Goal: Find specific page/section: Find specific page/section

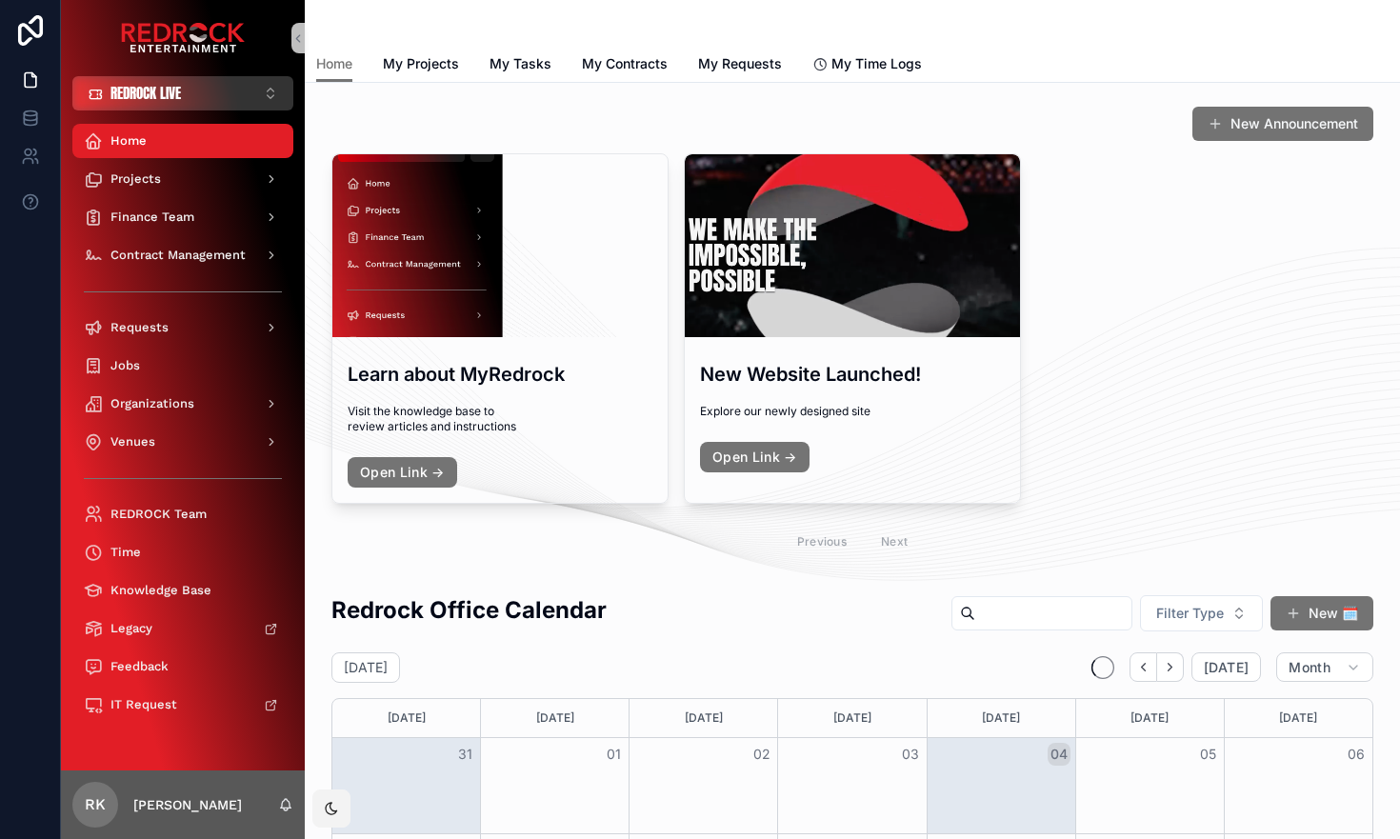
click at [211, 88] on button "REDROCK LIVE ⌥ 1" at bounding box center [182, 93] width 221 height 34
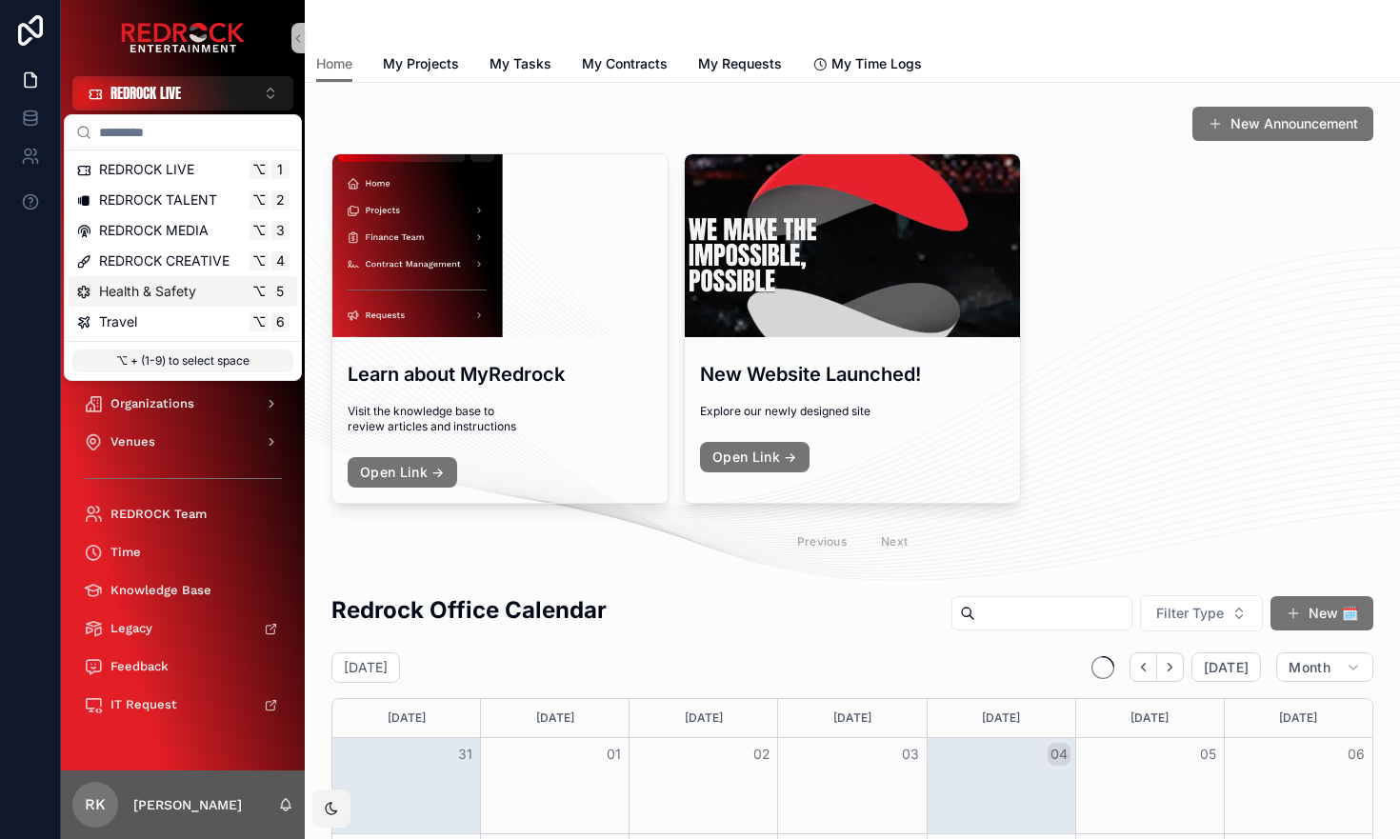
click at [199, 291] on div "Health & Safety ⌥ 5" at bounding box center [182, 291] width 213 height 19
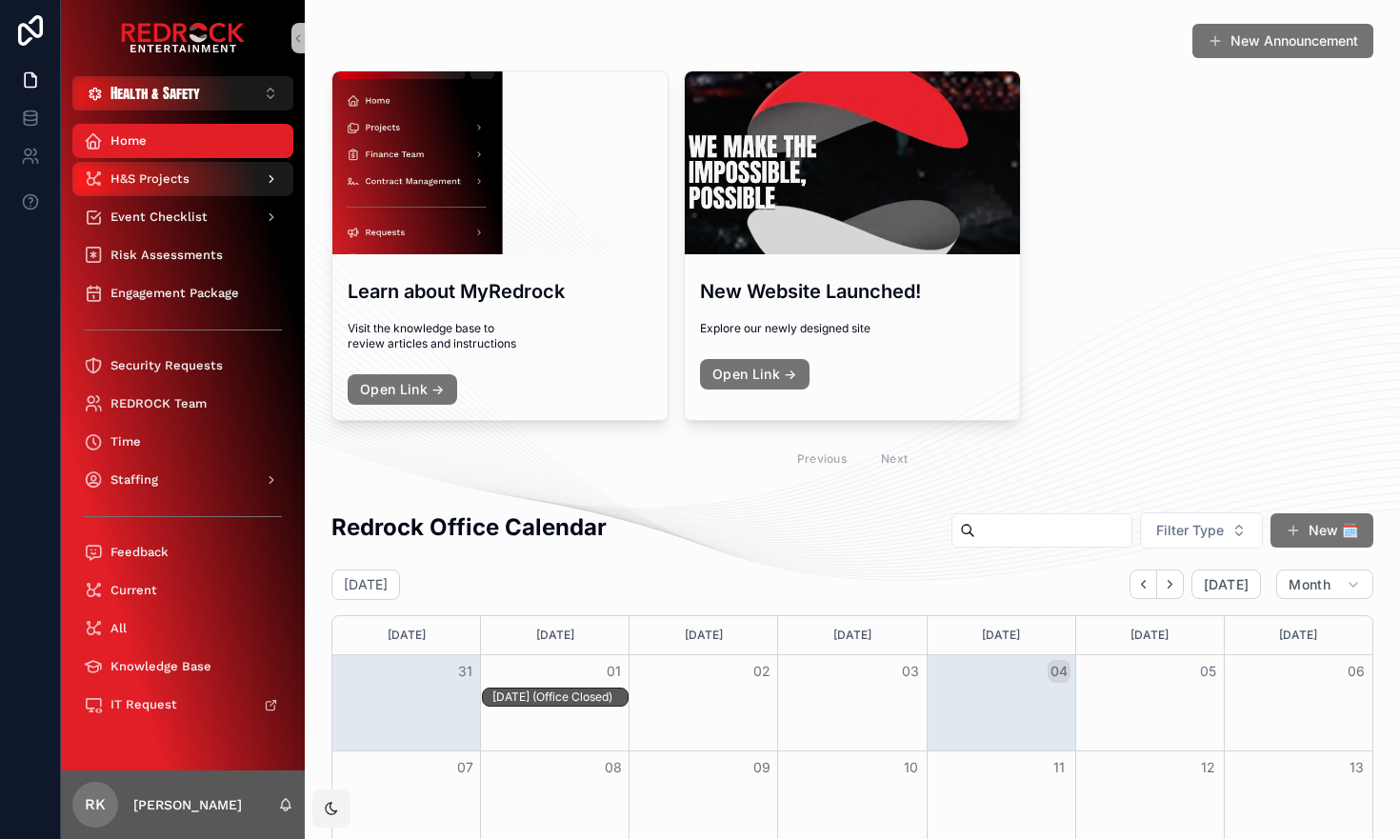
click at [175, 177] on span "H&S Projects" at bounding box center [149, 178] width 79 height 15
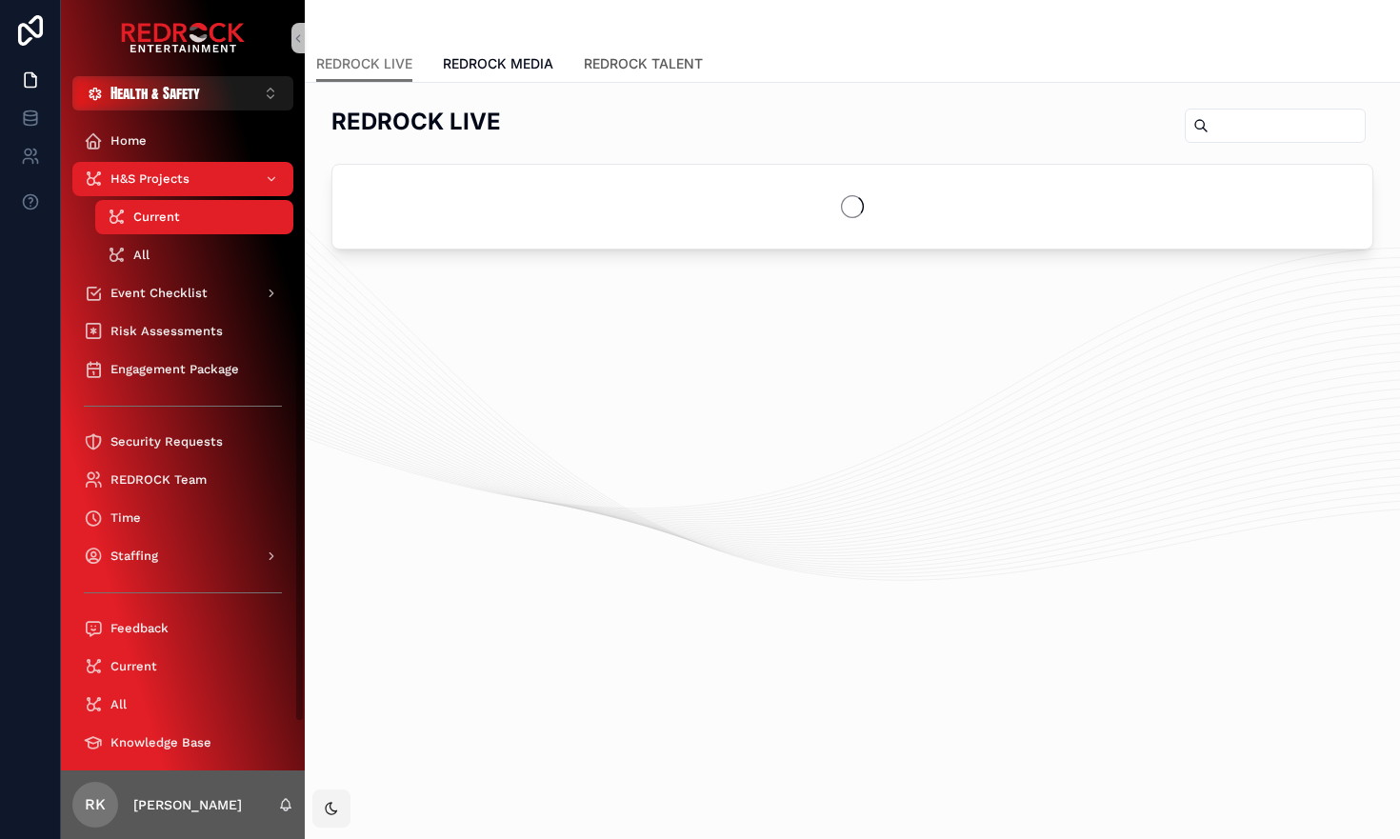
click at [629, 72] on span "REDROCK TALENT" at bounding box center [643, 63] width 119 height 19
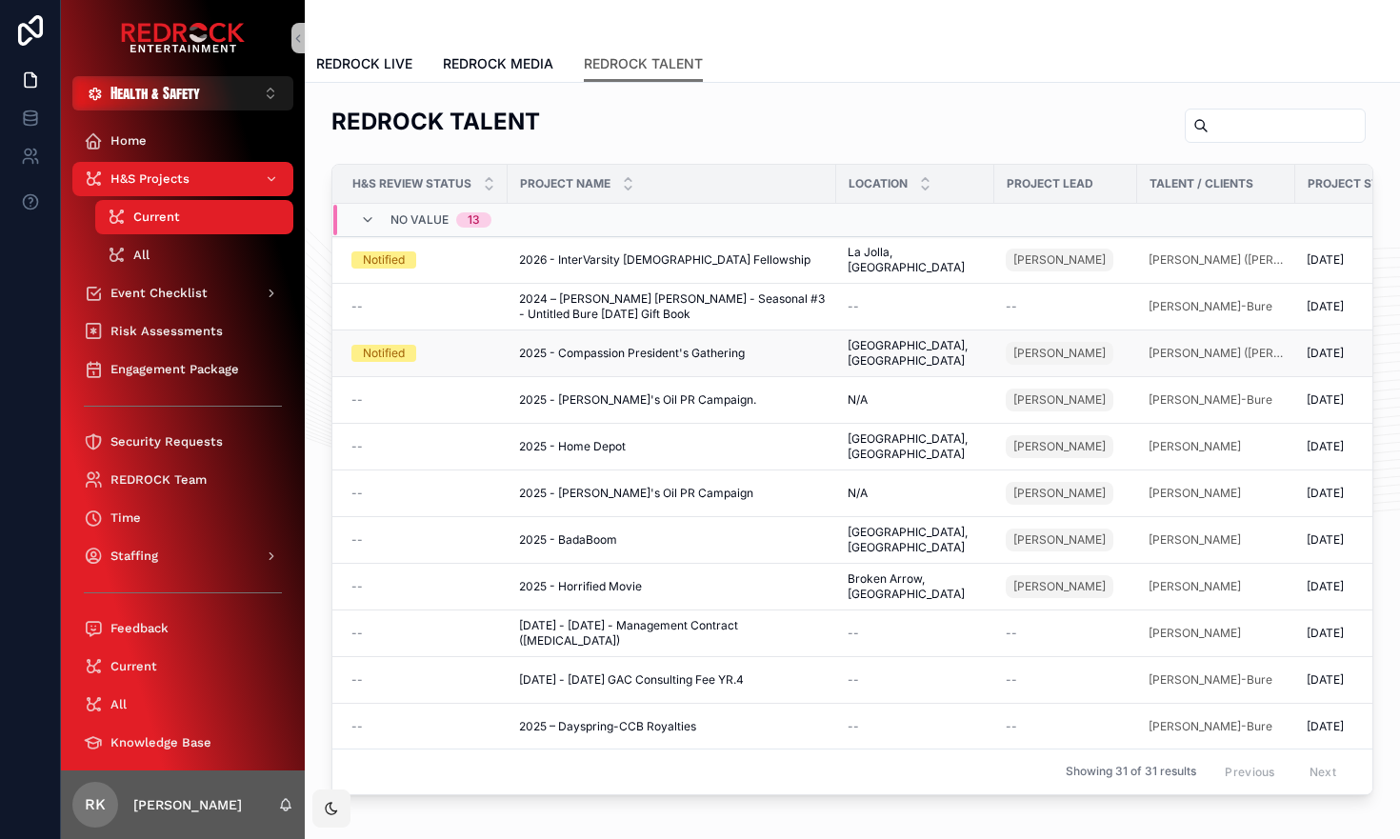
scroll to position [0, 5]
click at [629, 255] on span "2026 - InterVarsity [DEMOGRAPHIC_DATA] Fellowship" at bounding box center [663, 259] width 291 height 15
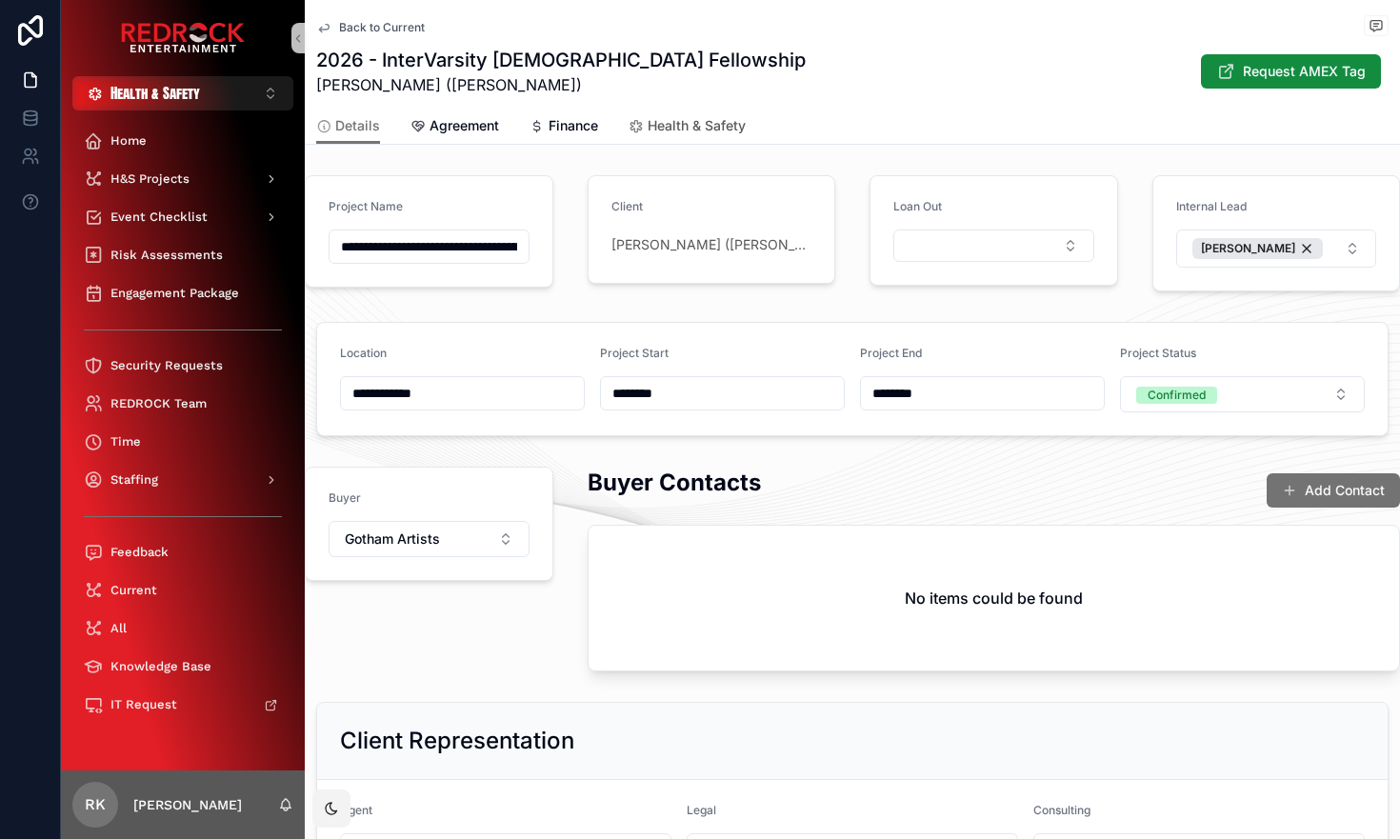
click at [669, 122] on span "Health & Safety" at bounding box center [696, 125] width 98 height 19
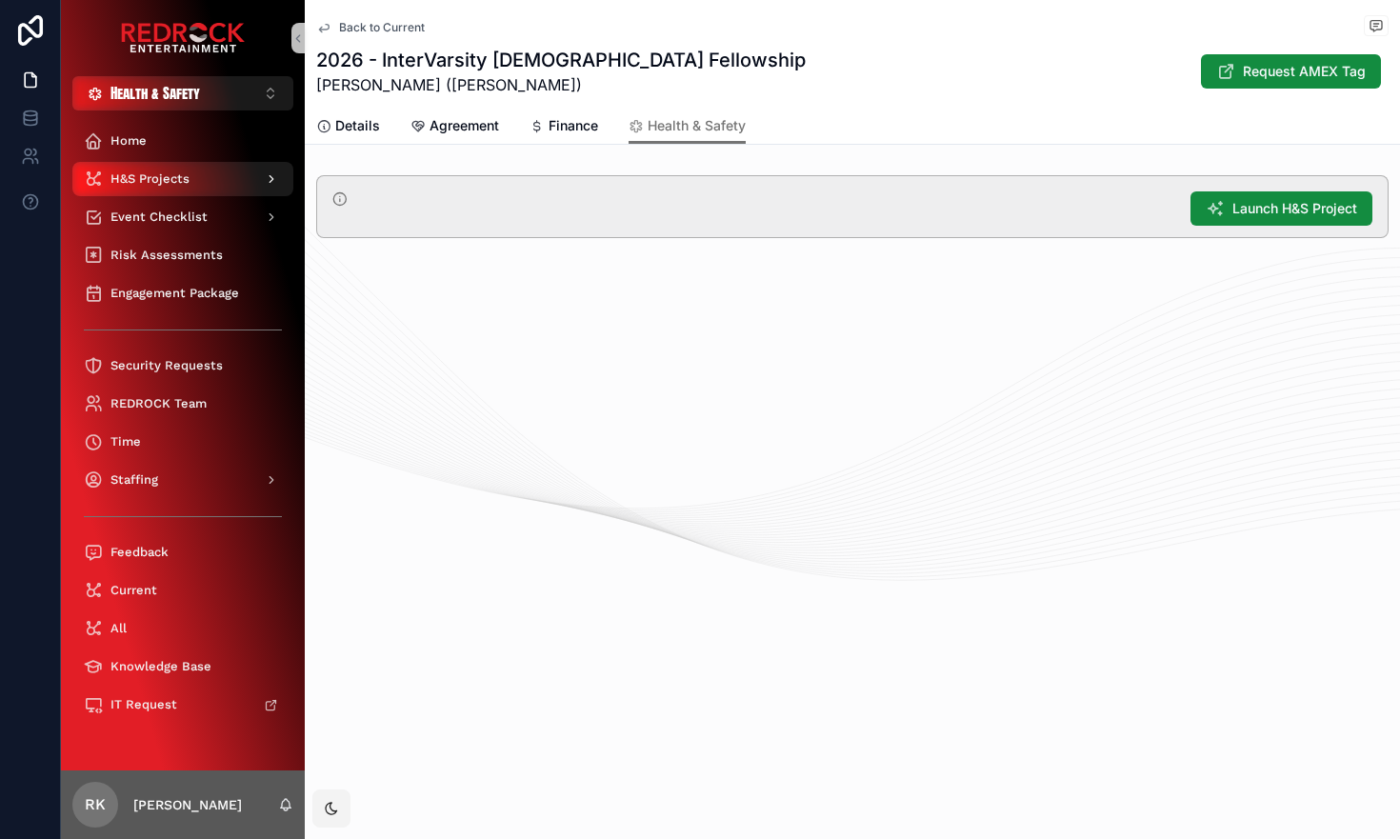
click at [139, 182] on span "H&S Projects" at bounding box center [149, 178] width 79 height 15
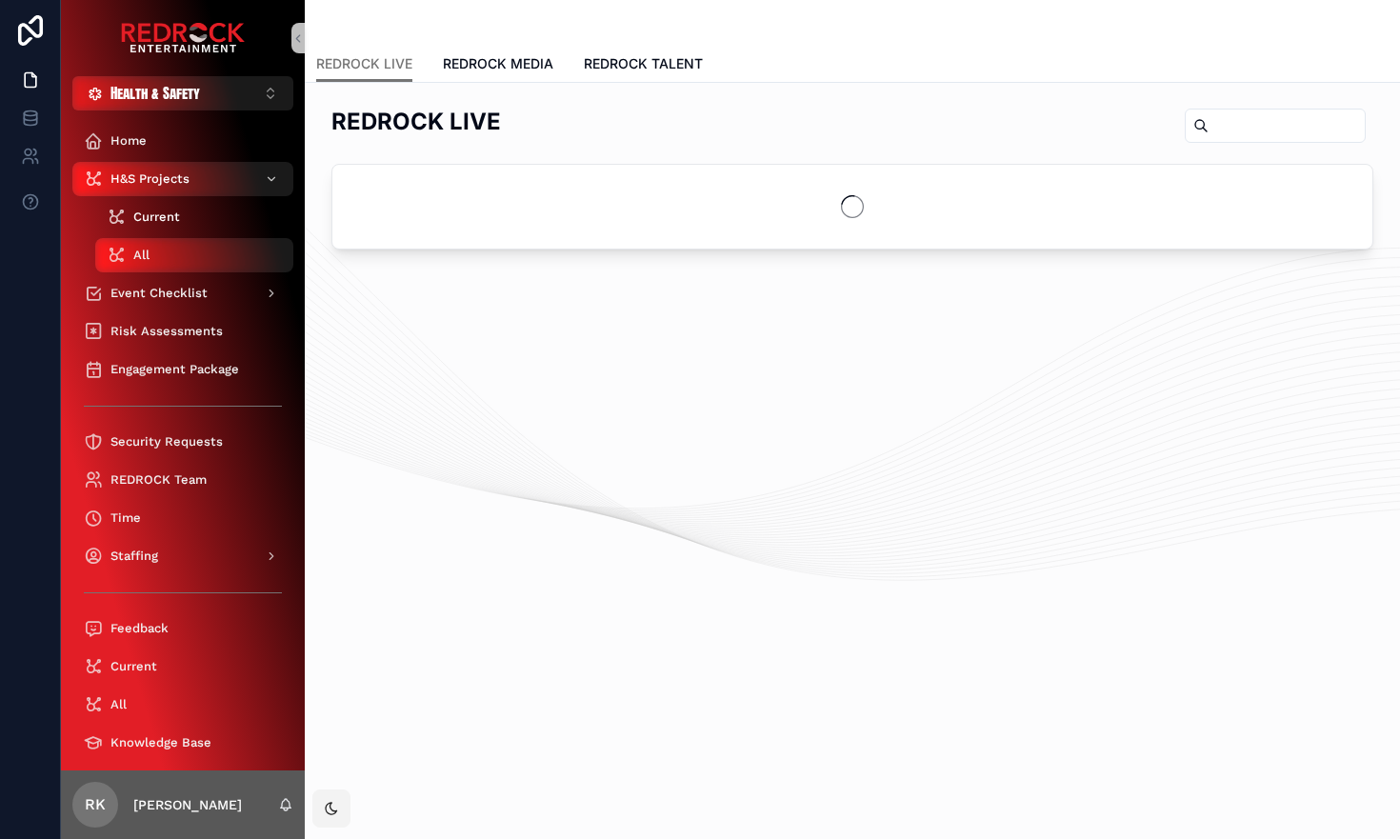
click at [144, 219] on span "Current" at bounding box center [156, 216] width 47 height 15
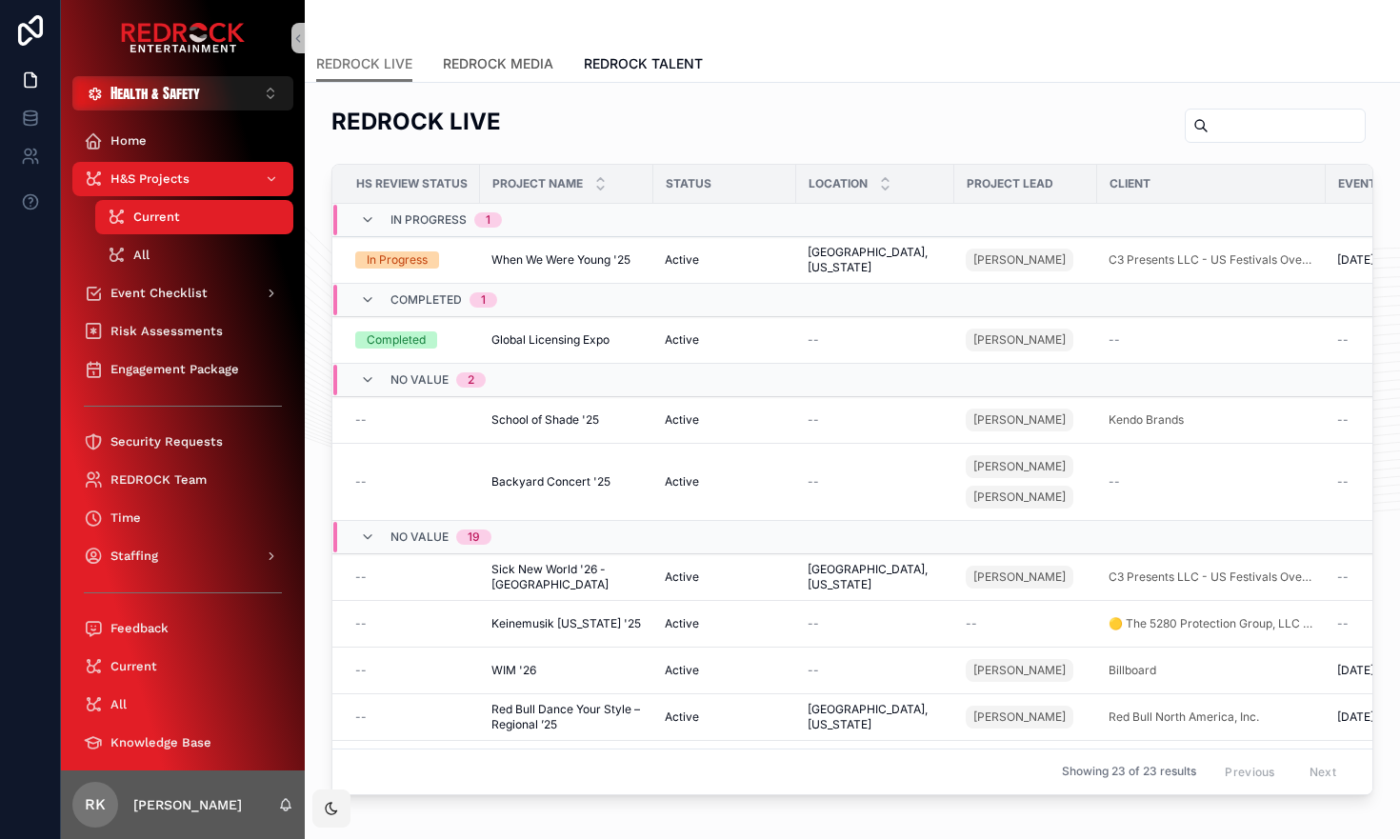
click at [526, 62] on span "REDROCK MEDIA" at bounding box center [498, 63] width 110 height 19
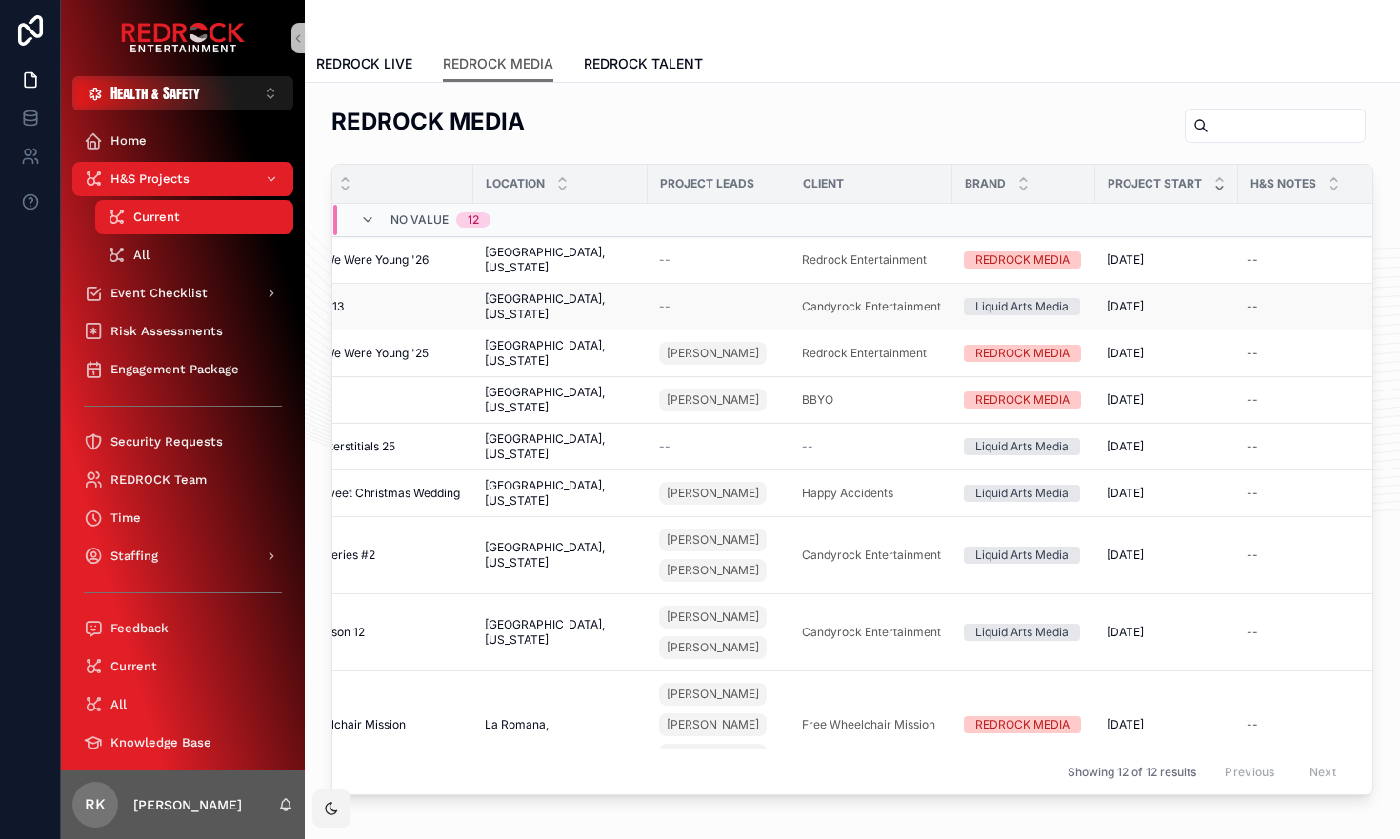
scroll to position [5, 0]
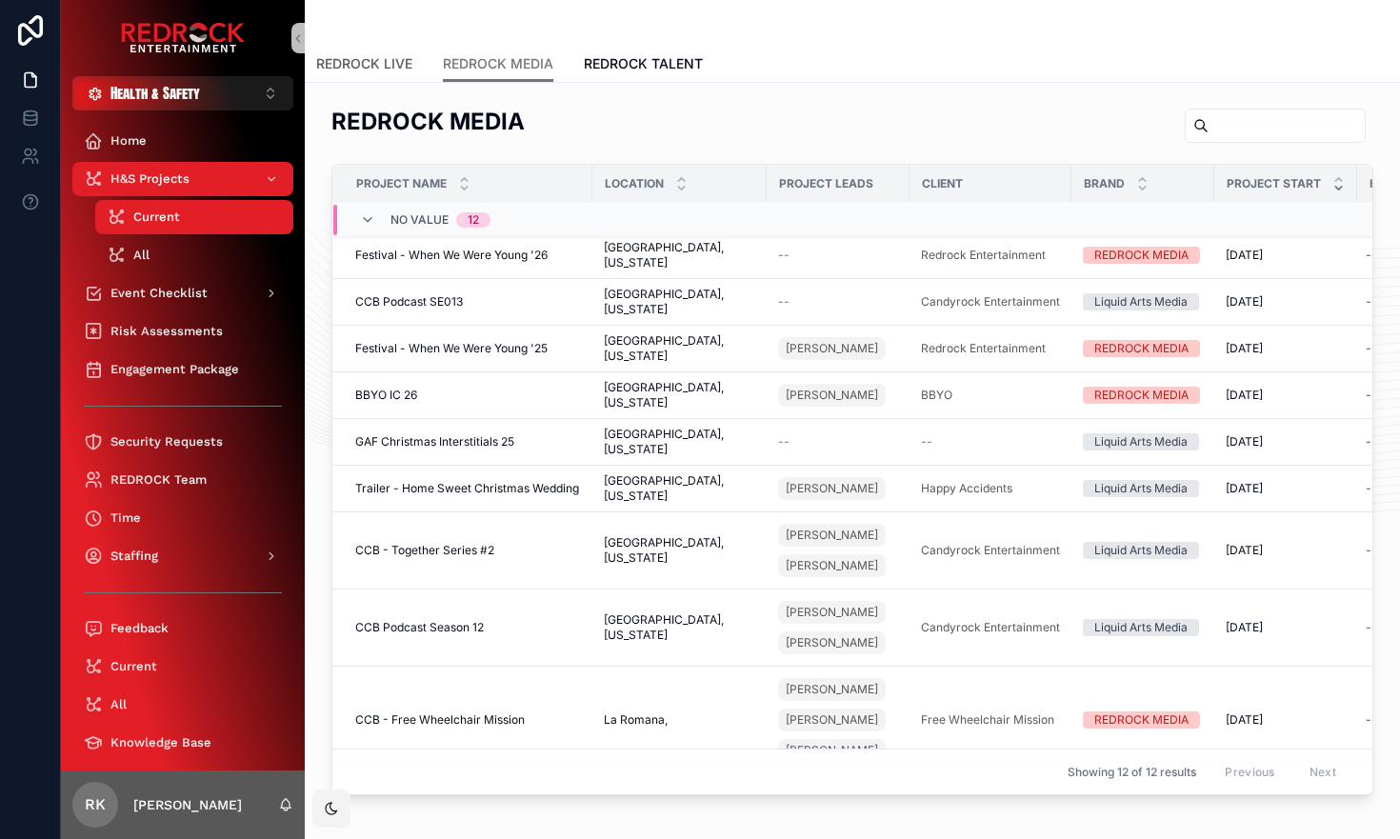
click at [404, 65] on span "REDROCK LIVE" at bounding box center [364, 63] width 96 height 19
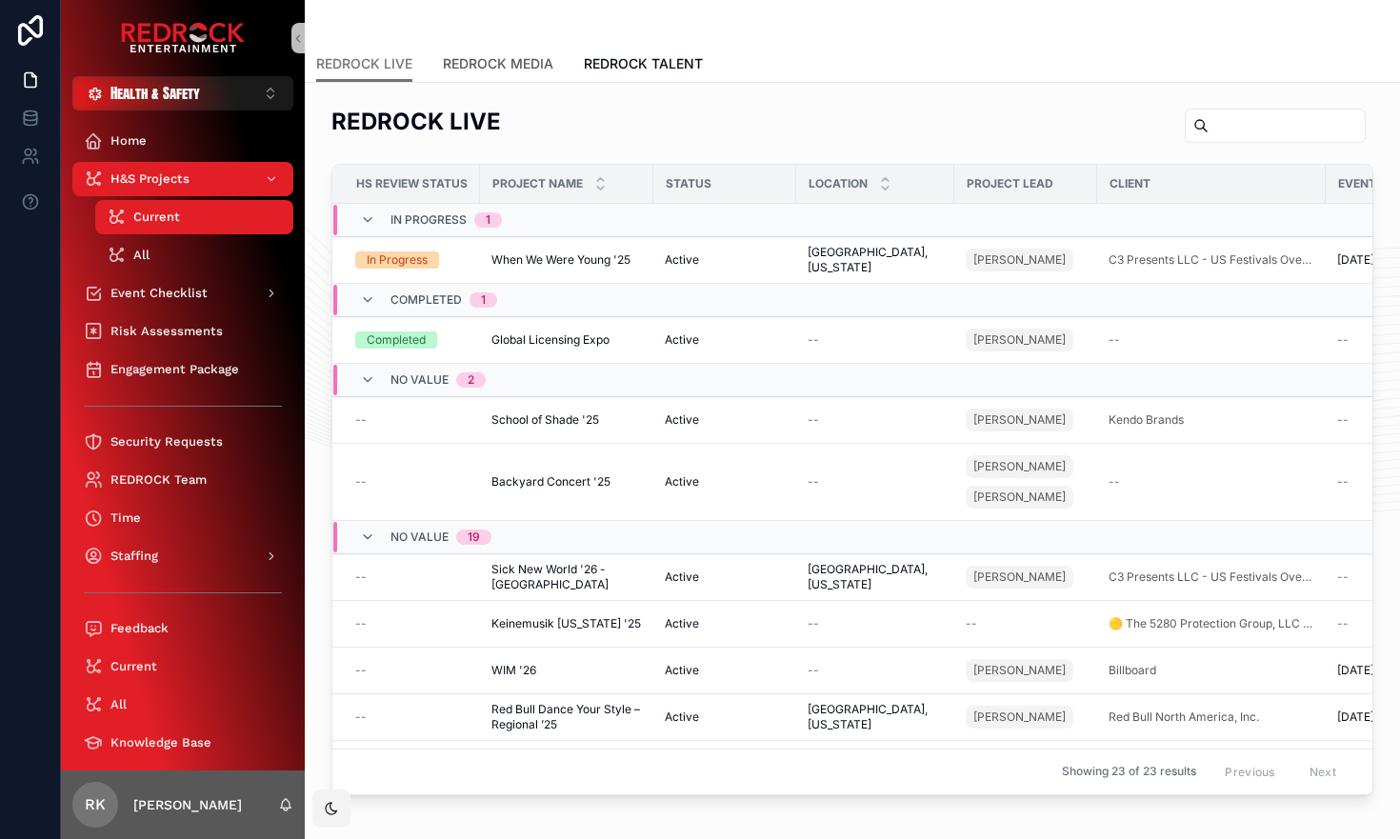
click at [514, 59] on span "REDROCK MEDIA" at bounding box center [498, 63] width 110 height 19
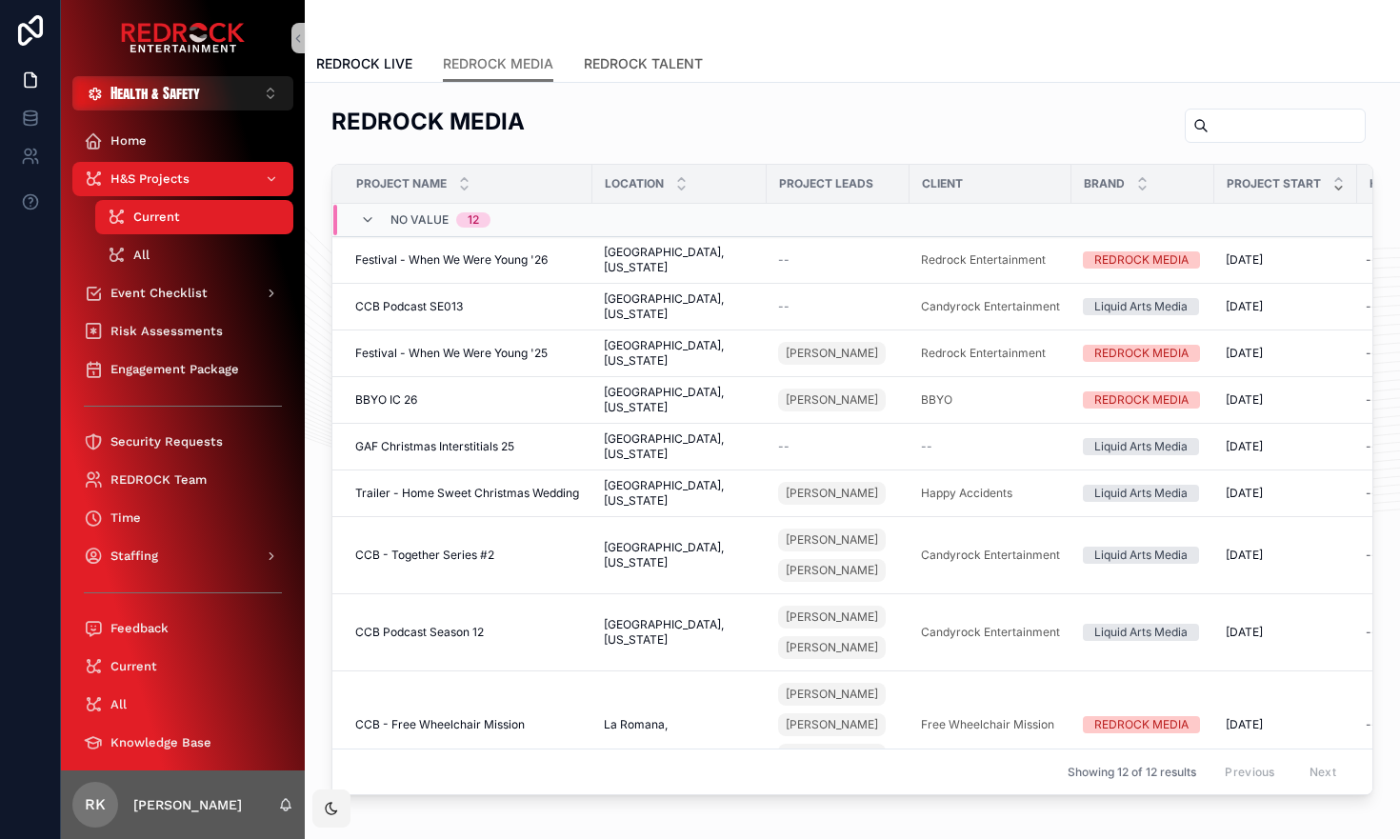
click at [648, 62] on span "REDROCK TALENT" at bounding box center [643, 63] width 119 height 19
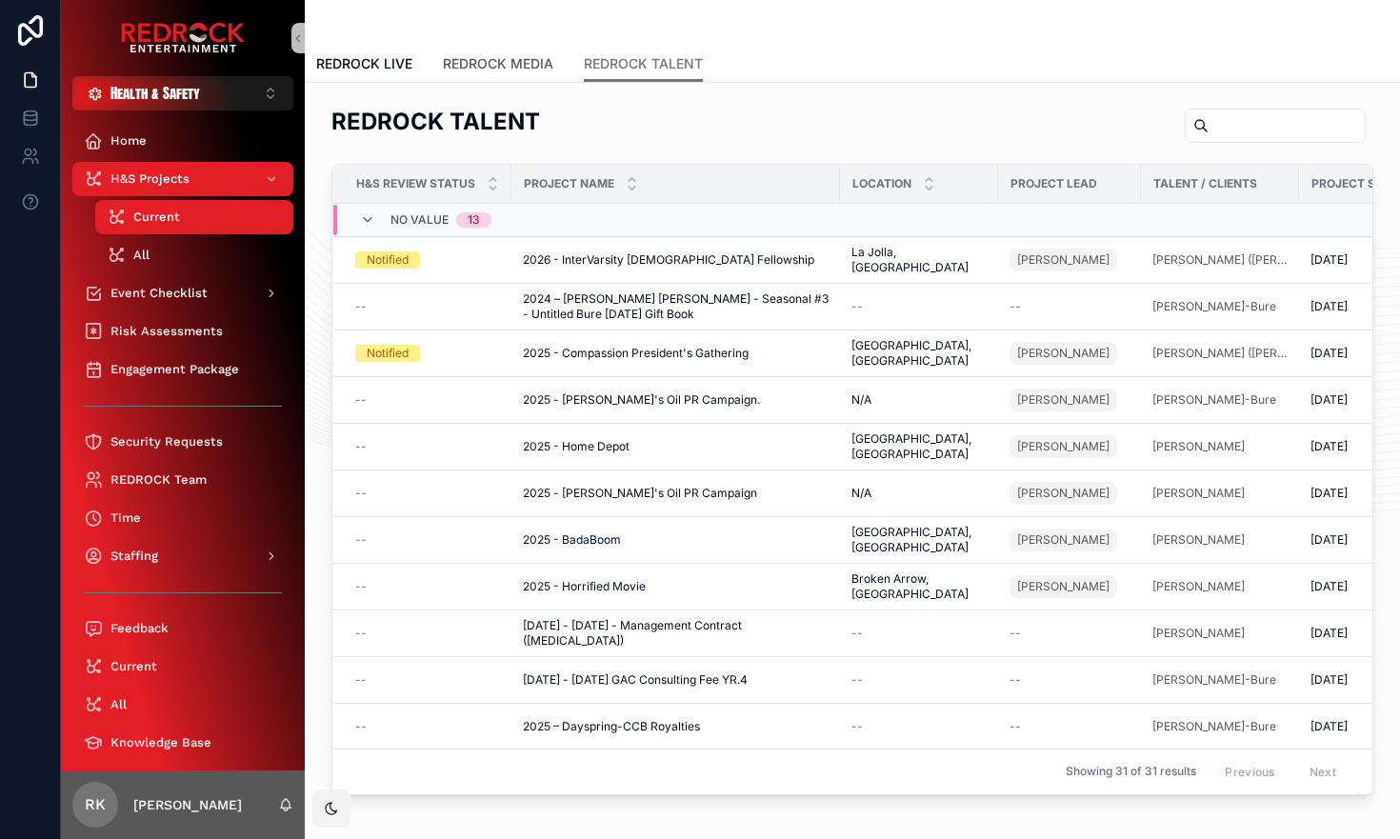
click at [512, 73] on link "REDROCK MEDIA" at bounding box center [498, 66] width 110 height 38
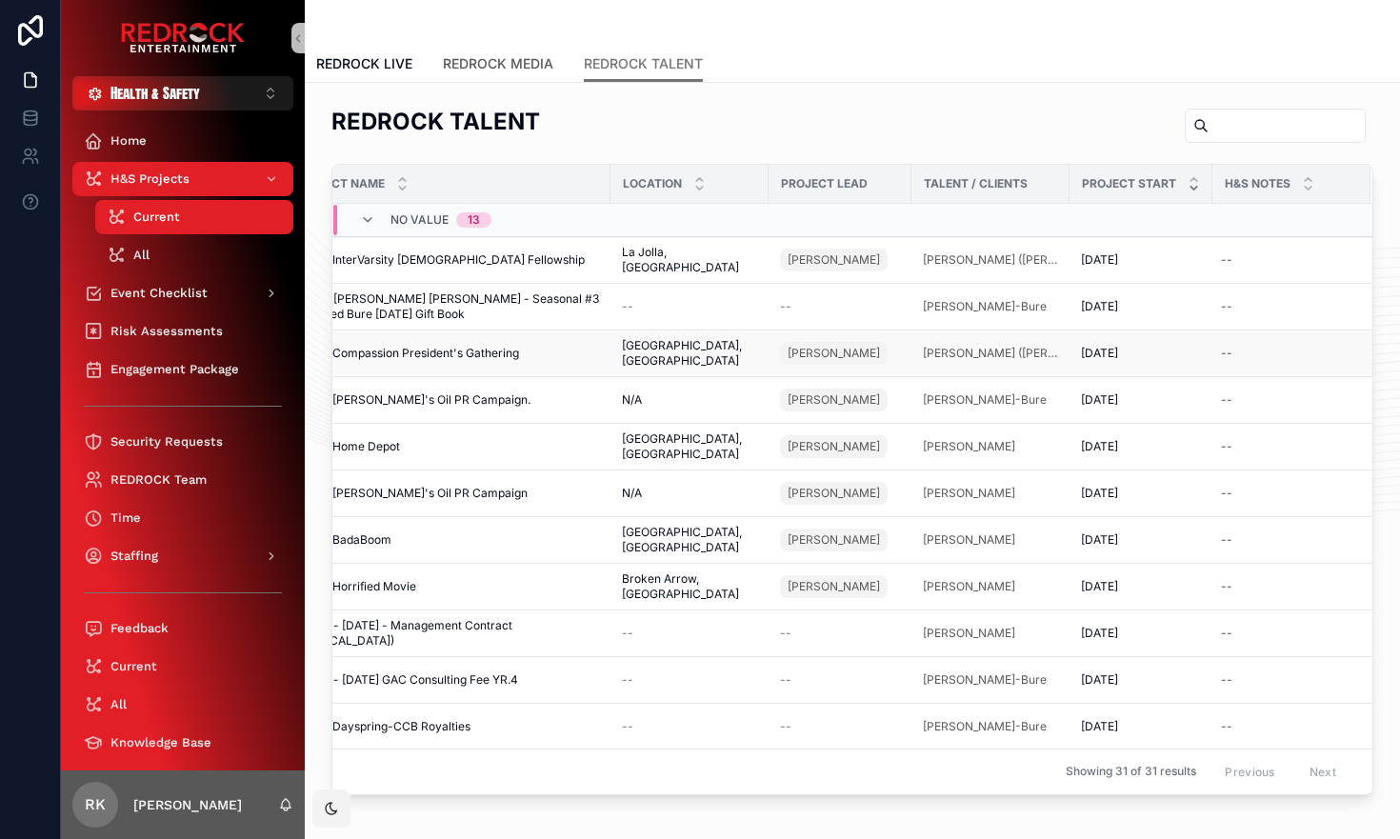
scroll to position [7, 0]
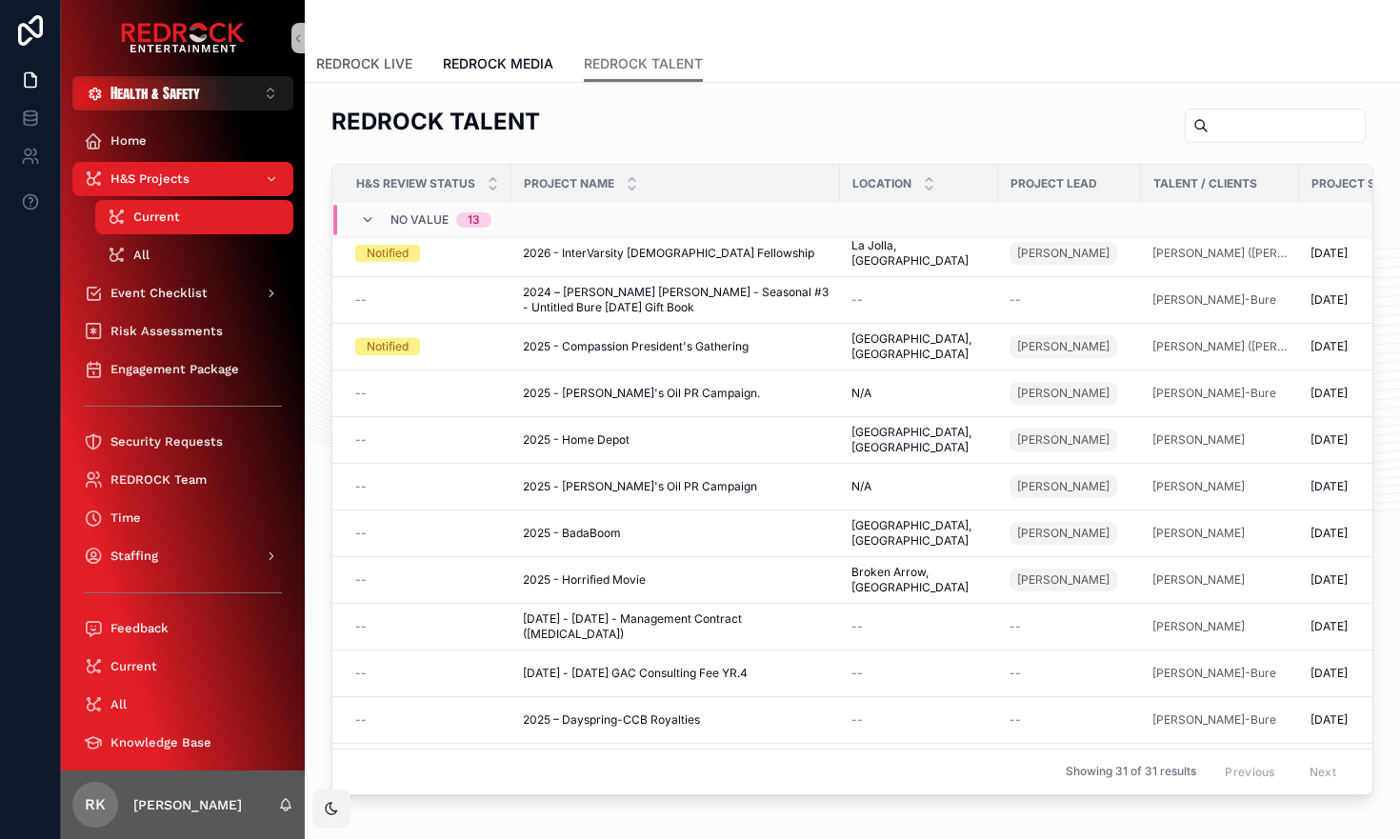
click at [374, 67] on span "REDROCK LIVE" at bounding box center [364, 63] width 96 height 19
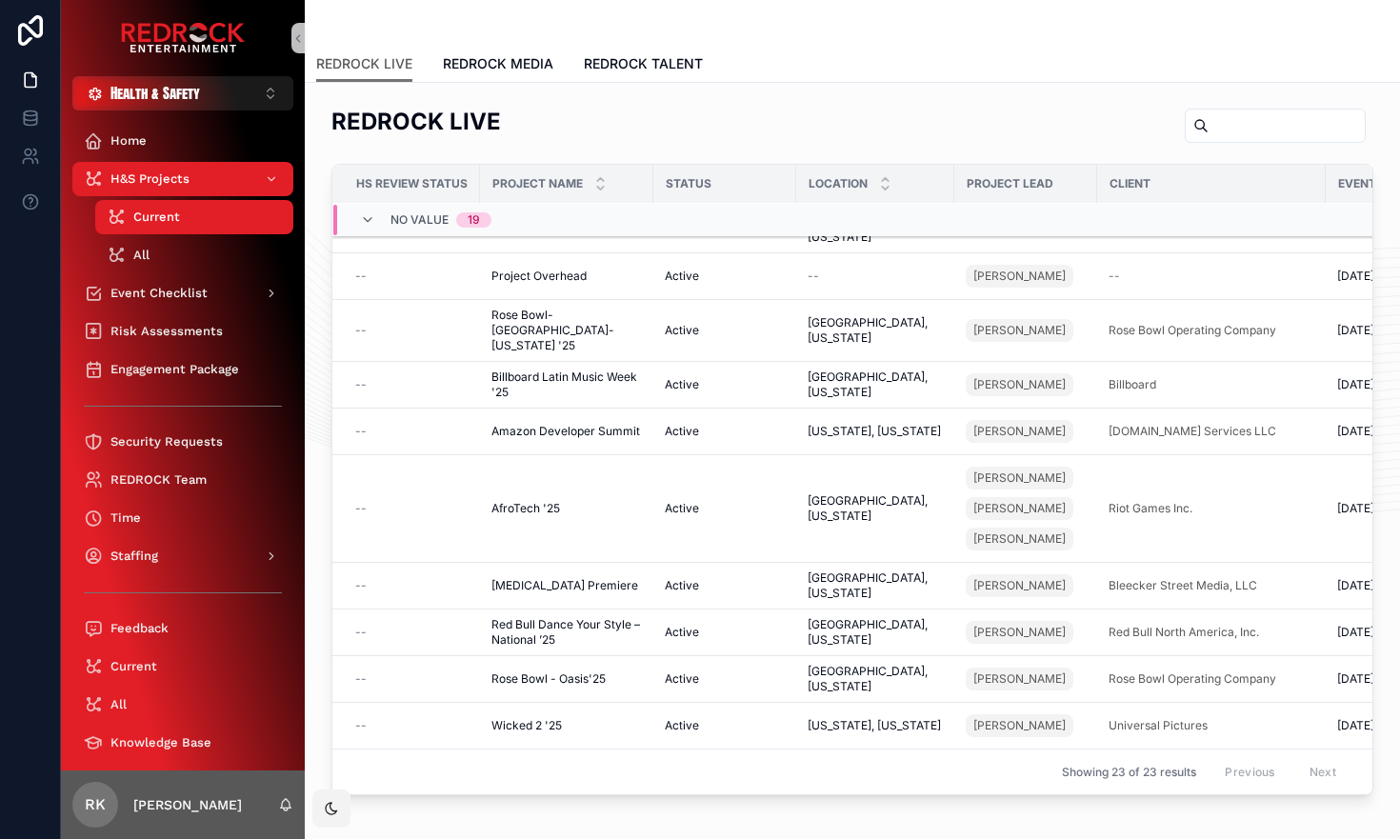
scroll to position [0, 3]
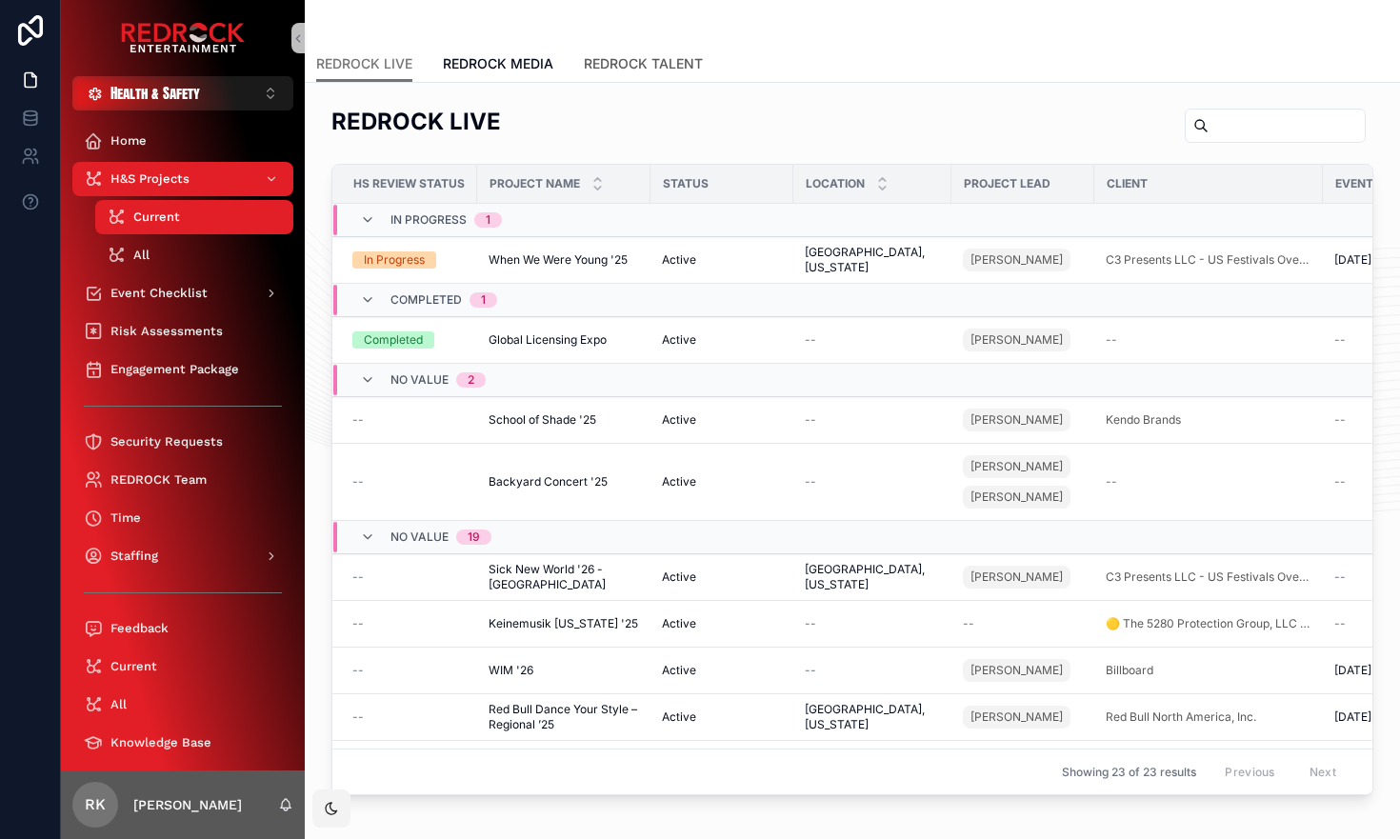
click at [628, 64] on span "REDROCK TALENT" at bounding box center [643, 63] width 119 height 19
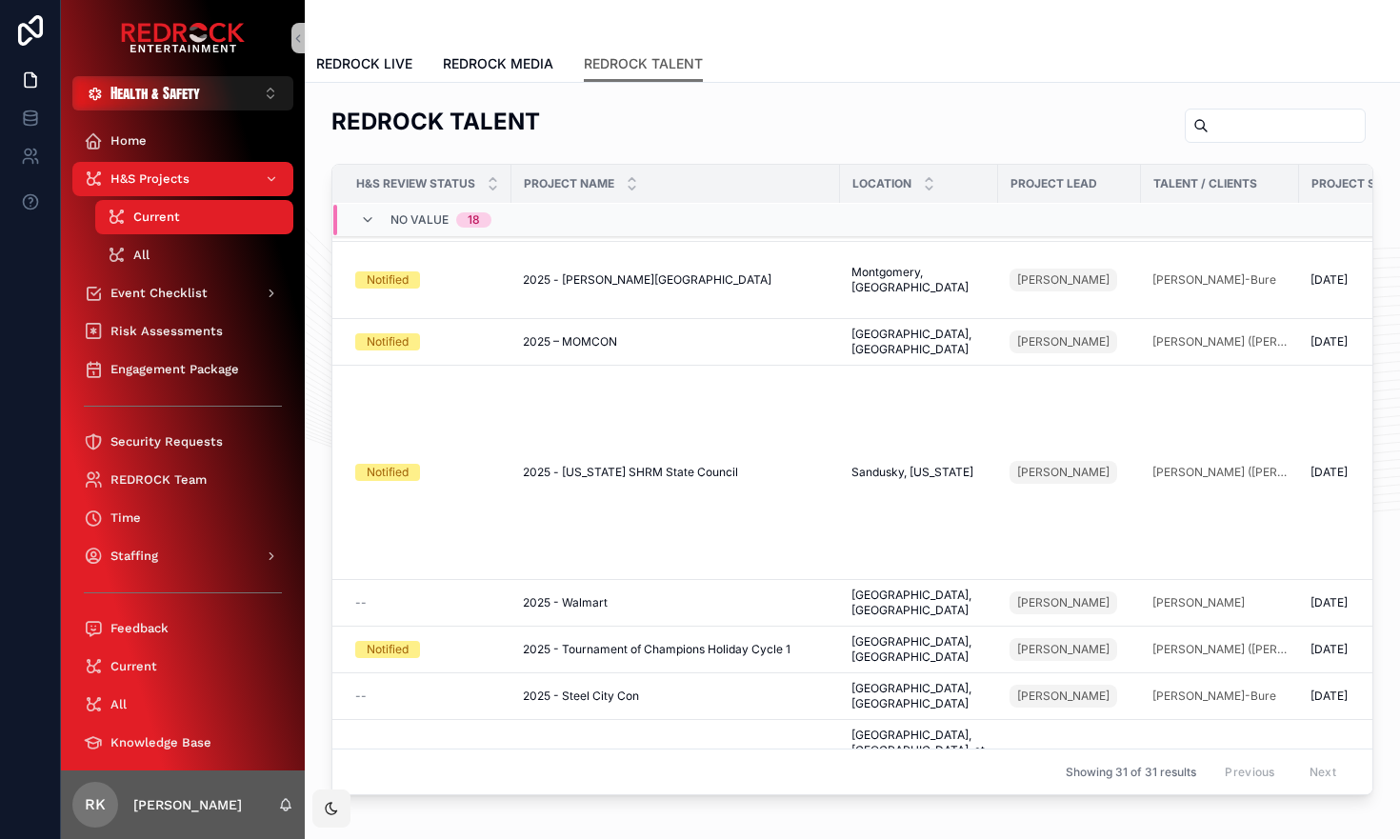
scroll to position [0, 1]
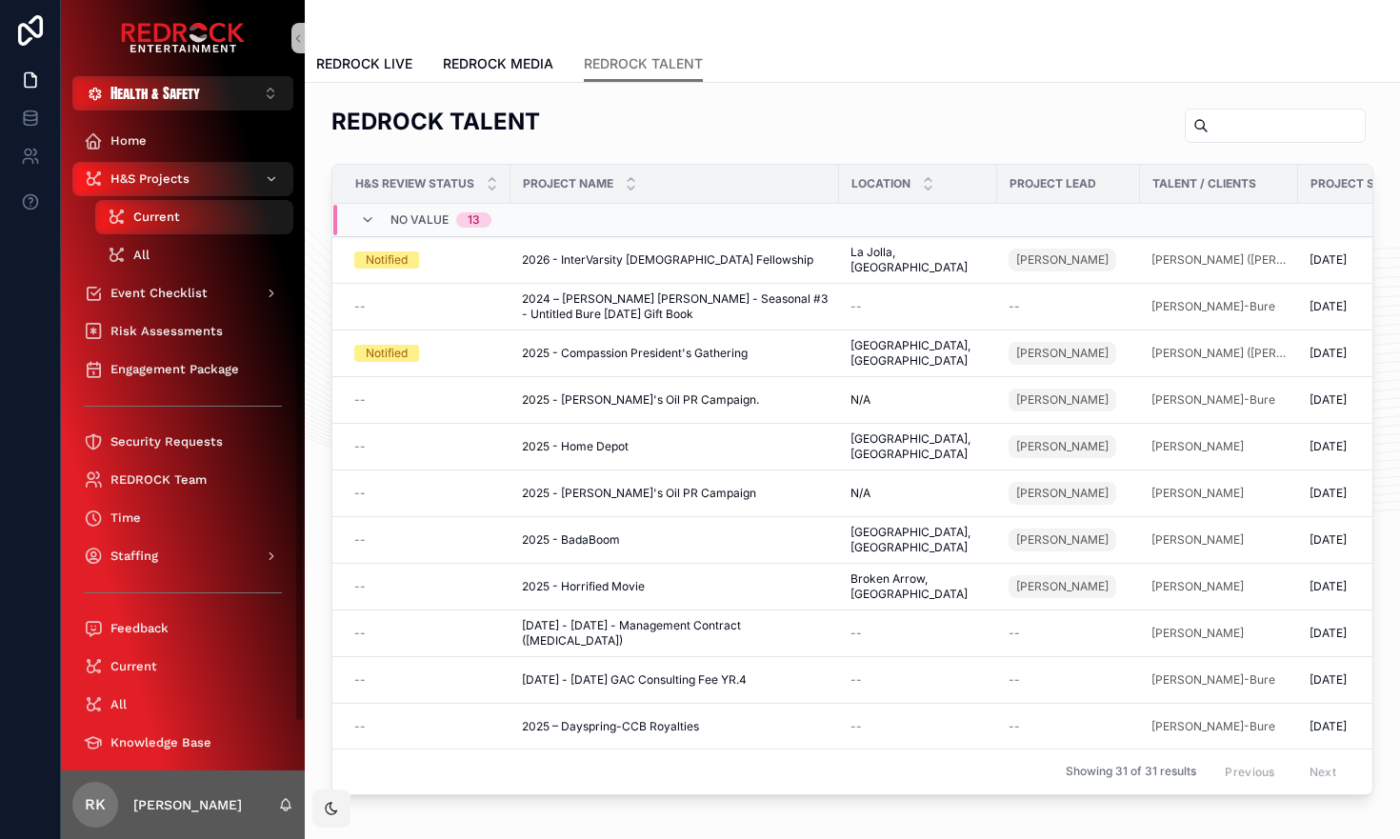
click at [186, 258] on div "All" at bounding box center [194, 255] width 175 height 30
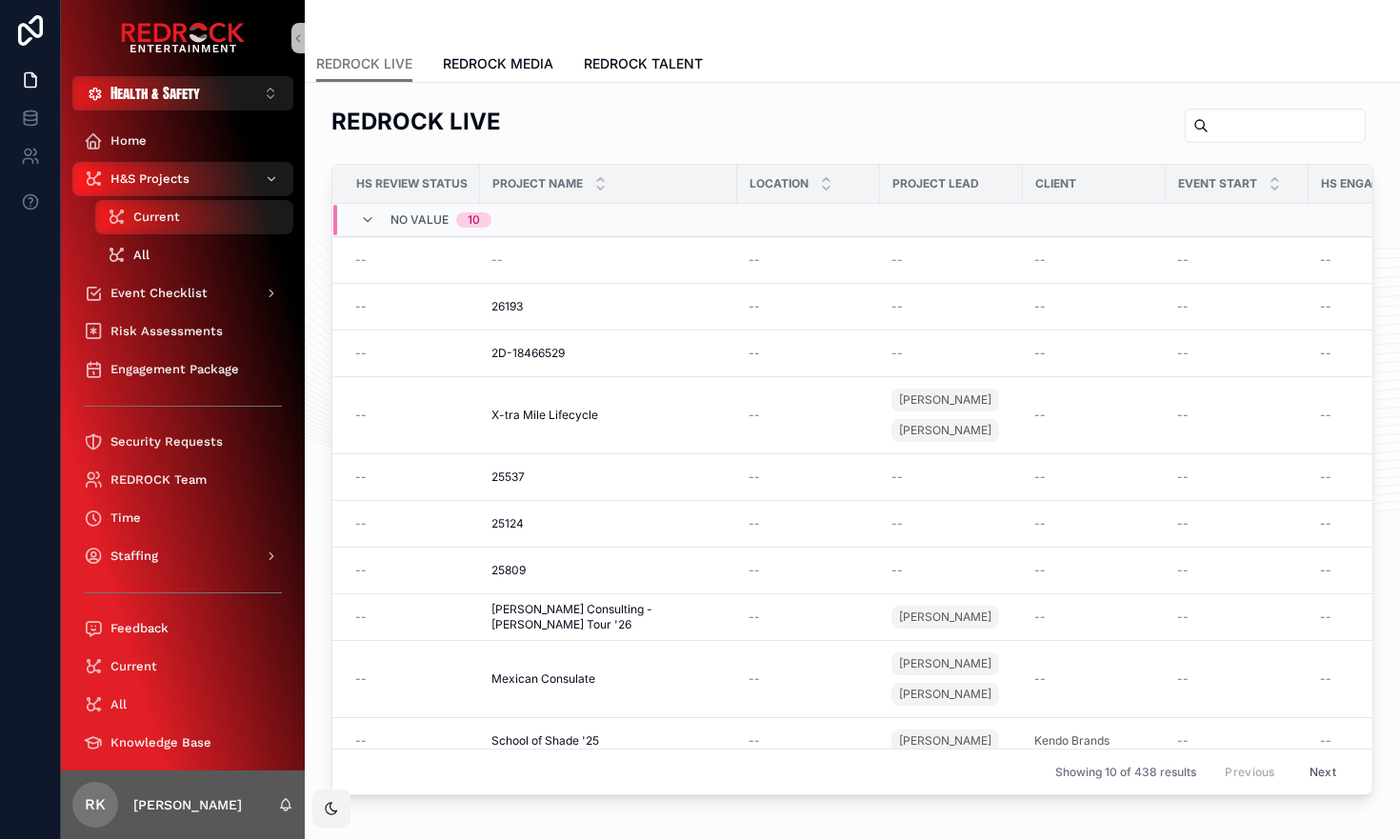
click at [188, 259] on div "All" at bounding box center [194, 255] width 175 height 30
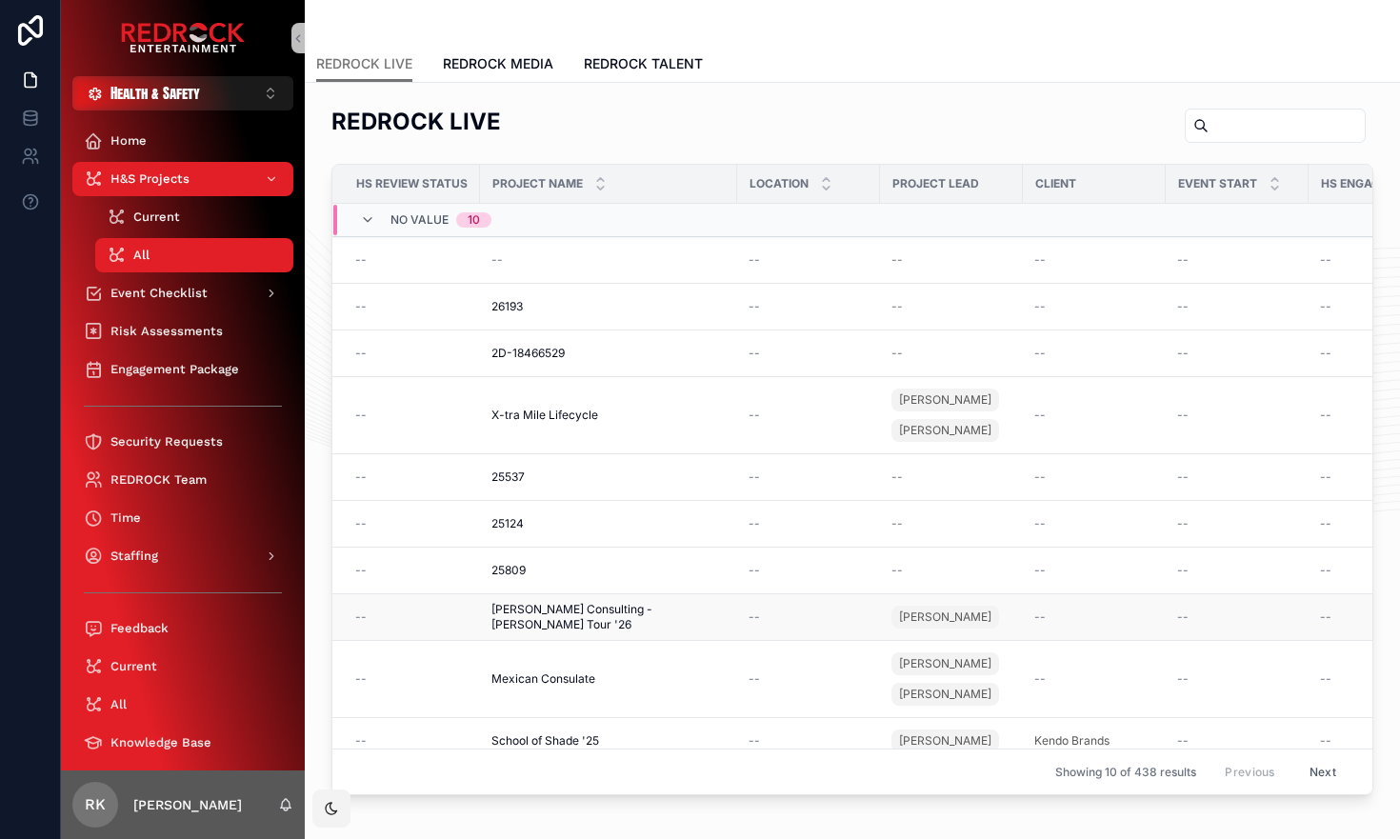
scroll to position [30, 0]
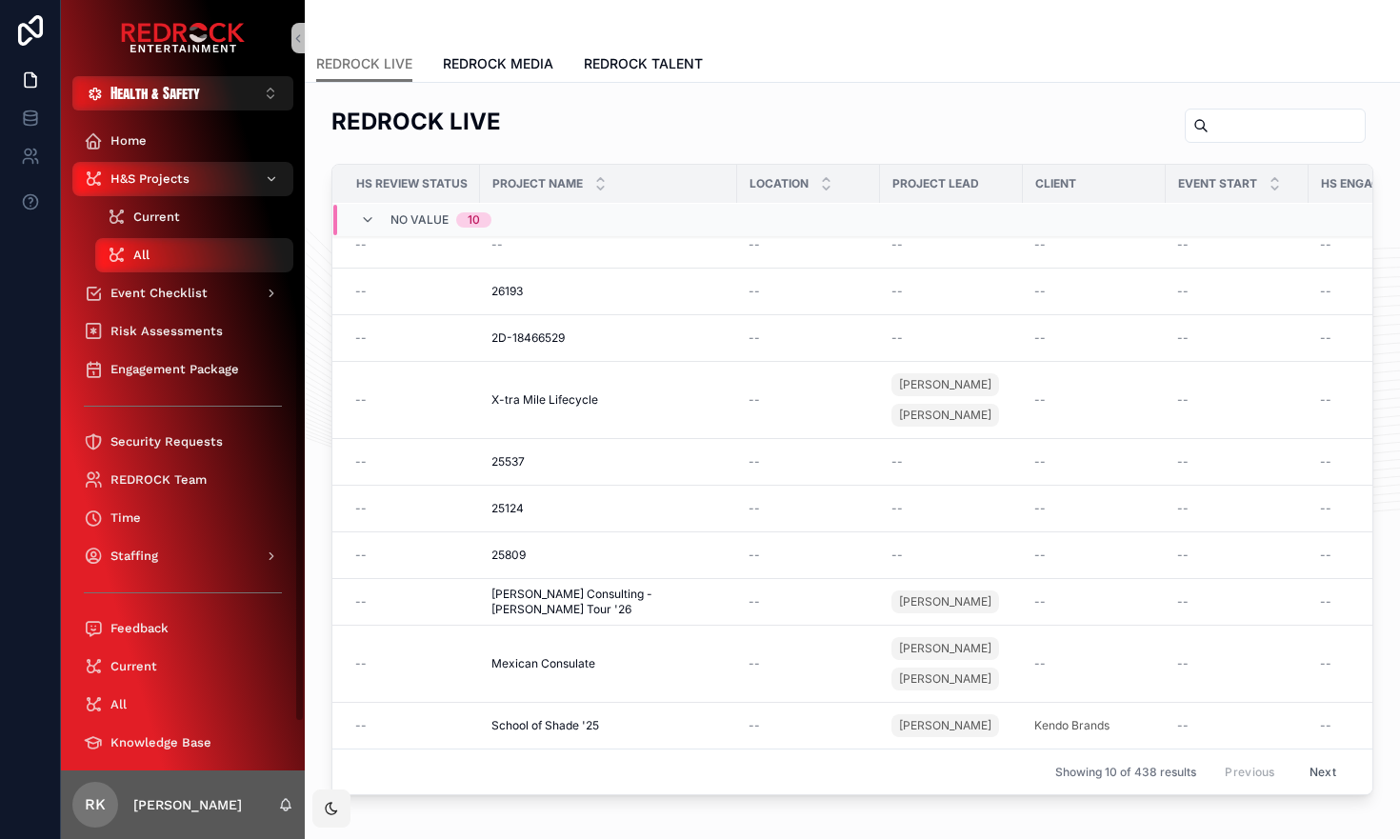
click at [128, 209] on div "Current" at bounding box center [194, 217] width 175 height 30
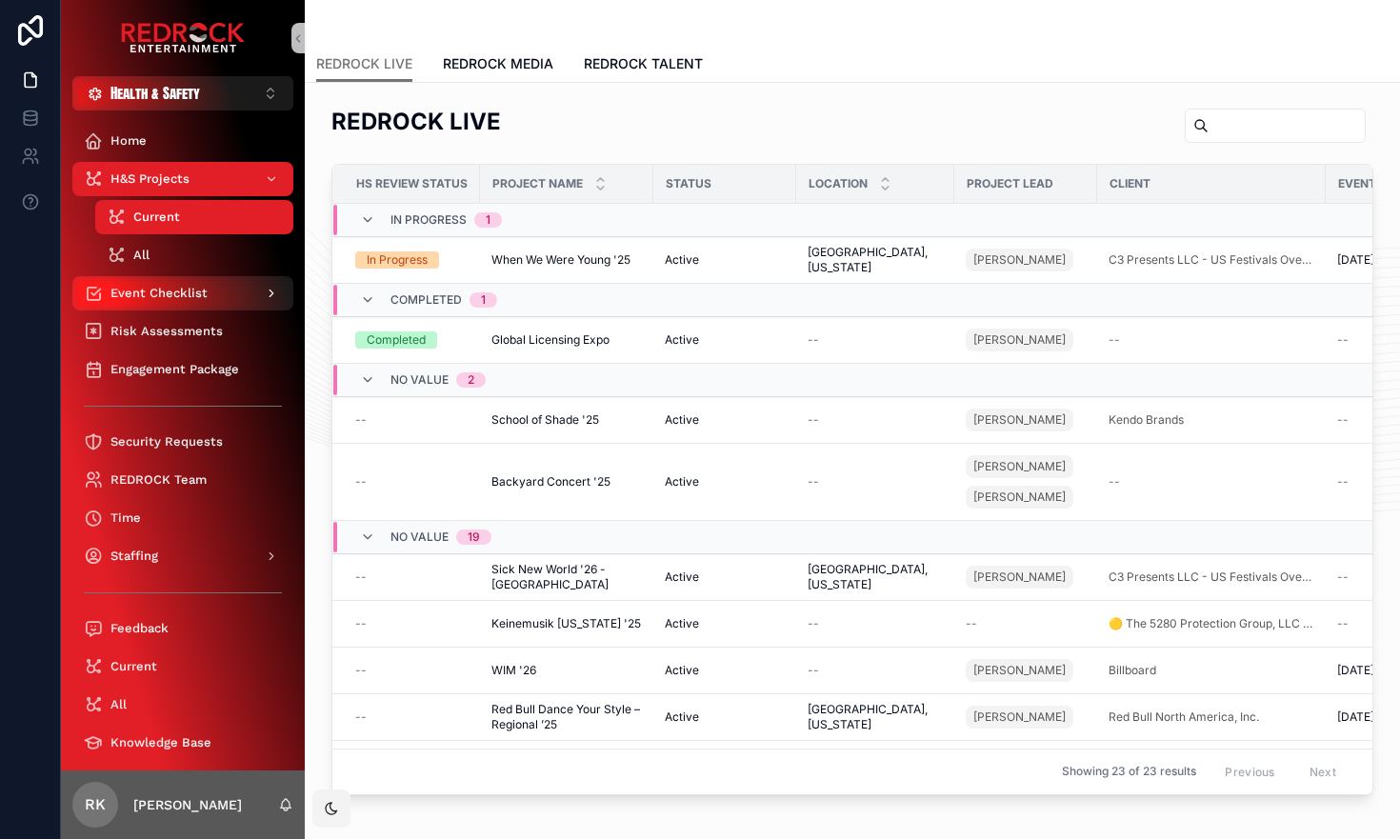
click at [125, 304] on div "Event Checklist" at bounding box center [183, 293] width 198 height 30
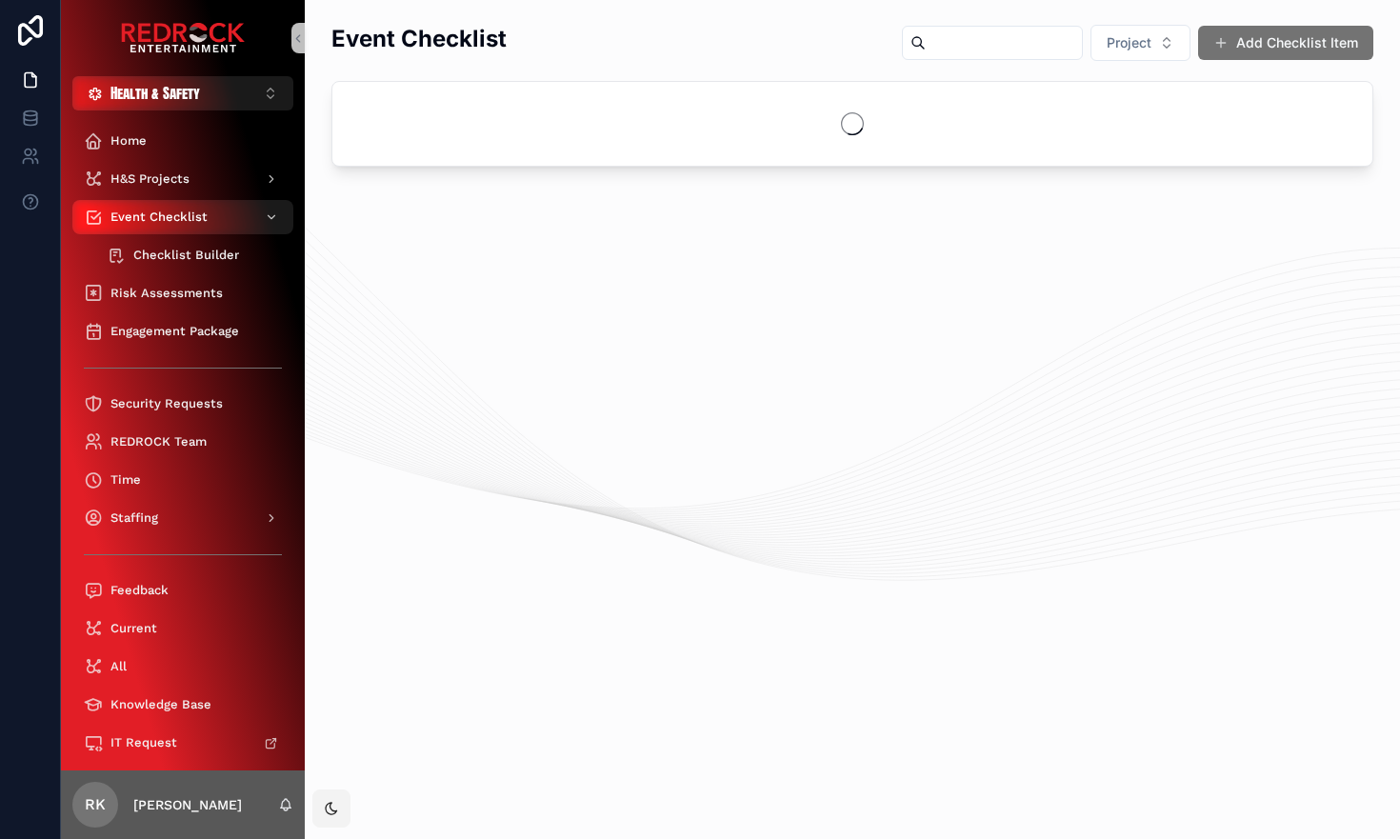
click at [189, 252] on span "Checklist Builder" at bounding box center [186, 255] width 106 height 15
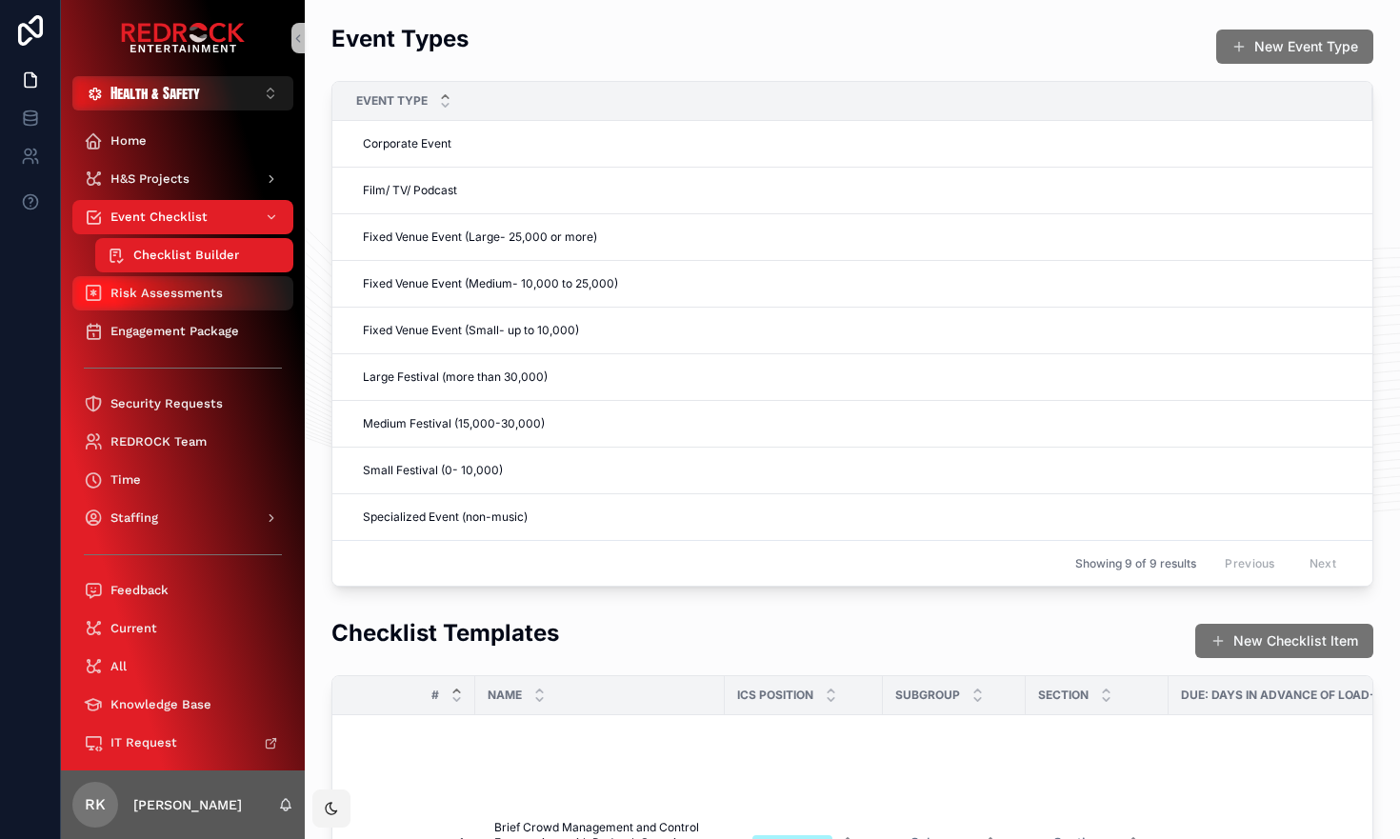
click at [203, 288] on span "Risk Assessments" at bounding box center [166, 293] width 112 height 15
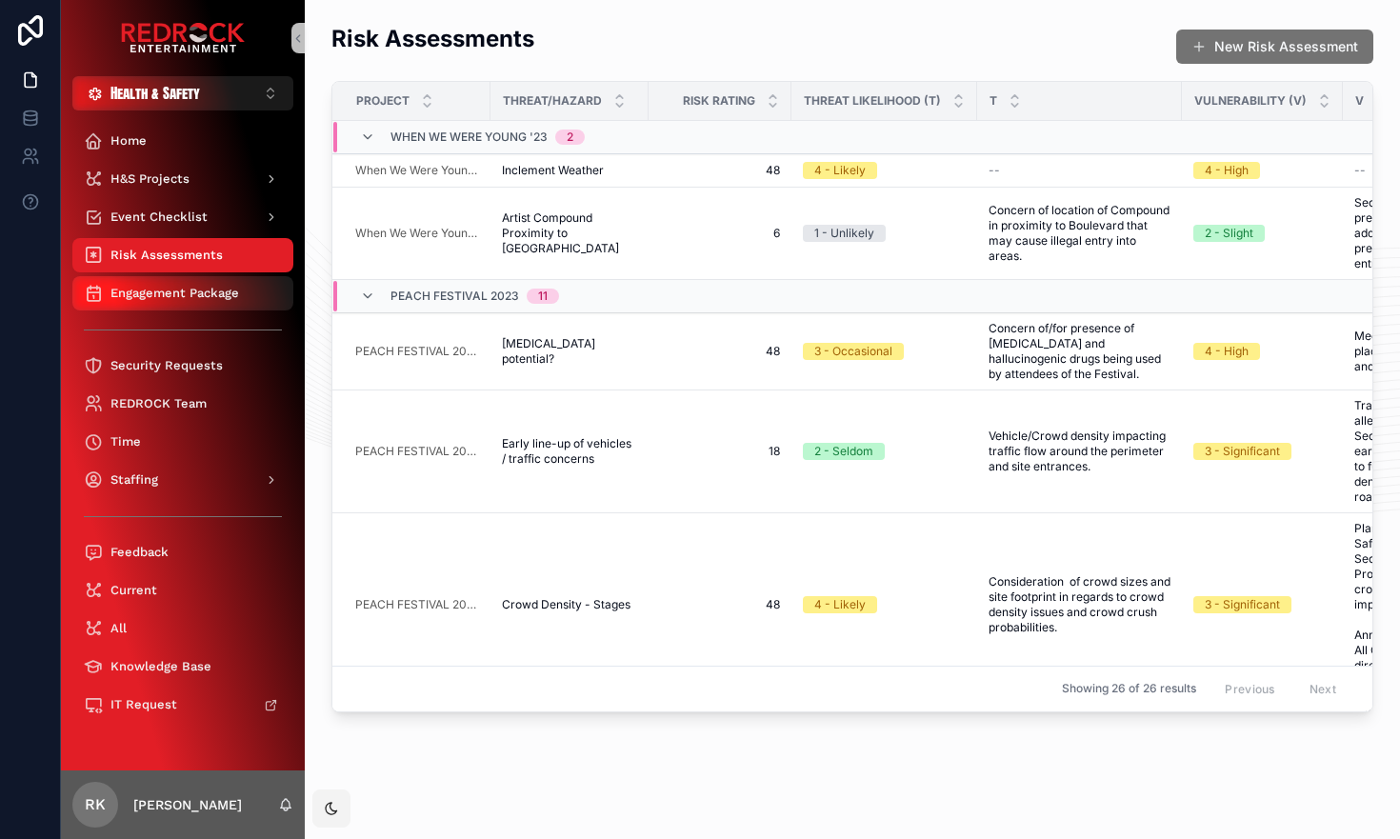
click at [192, 301] on div "Engagement Package" at bounding box center [183, 293] width 198 height 30
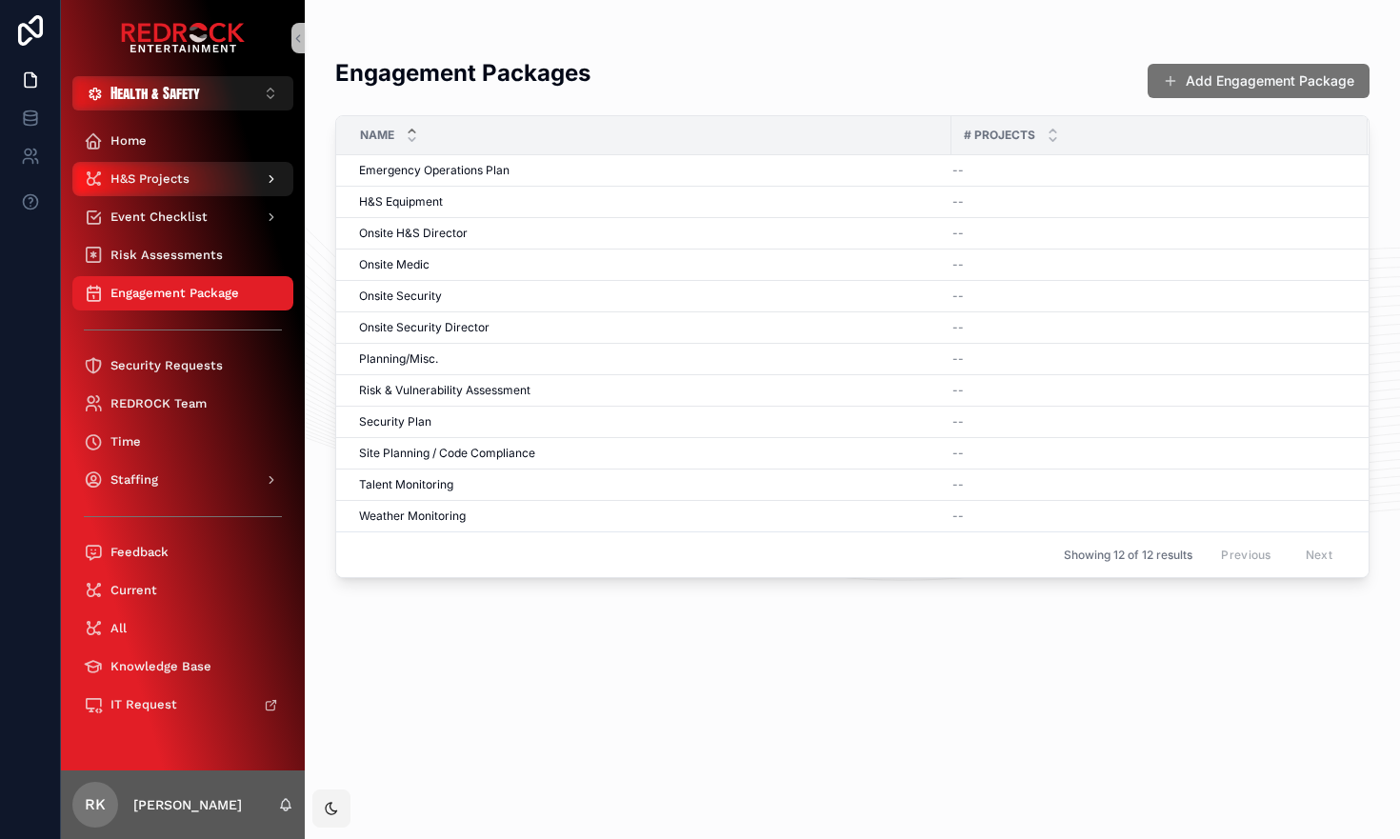
click at [272, 175] on icon "scrollable content" at bounding box center [271, 178] width 13 height 13
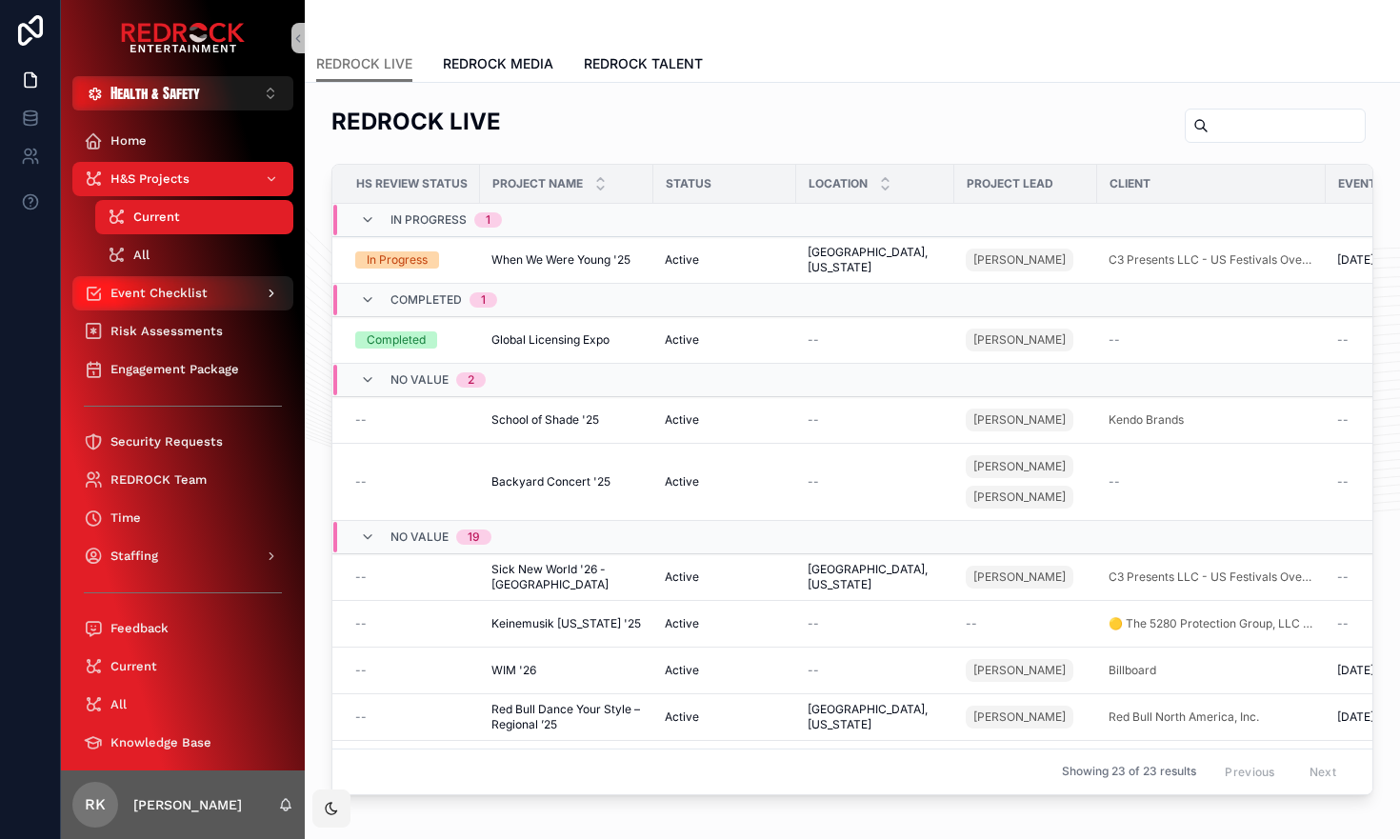
click at [274, 290] on icon "scrollable content" at bounding box center [271, 293] width 13 height 13
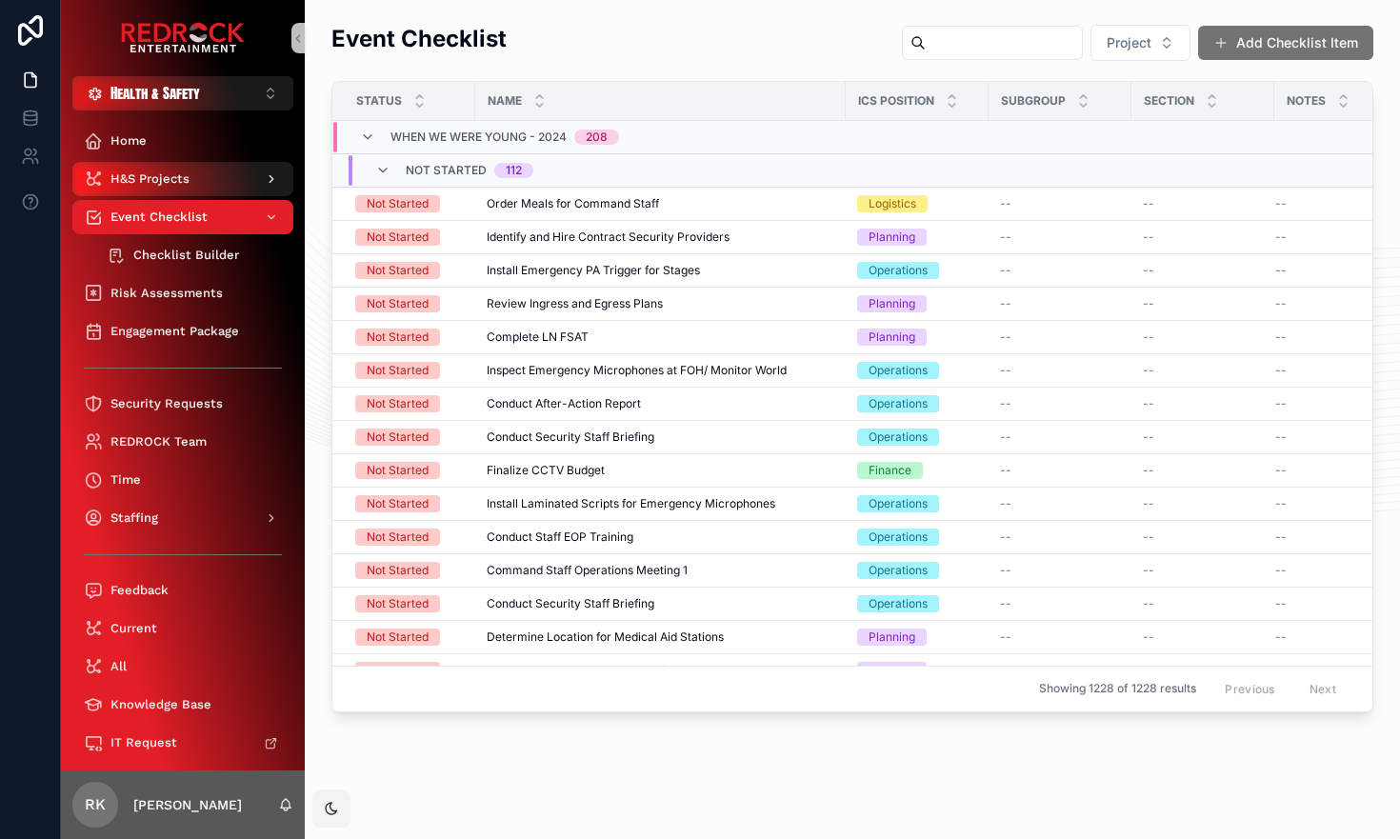
click at [247, 179] on div "H&S Projects" at bounding box center [183, 179] width 198 height 30
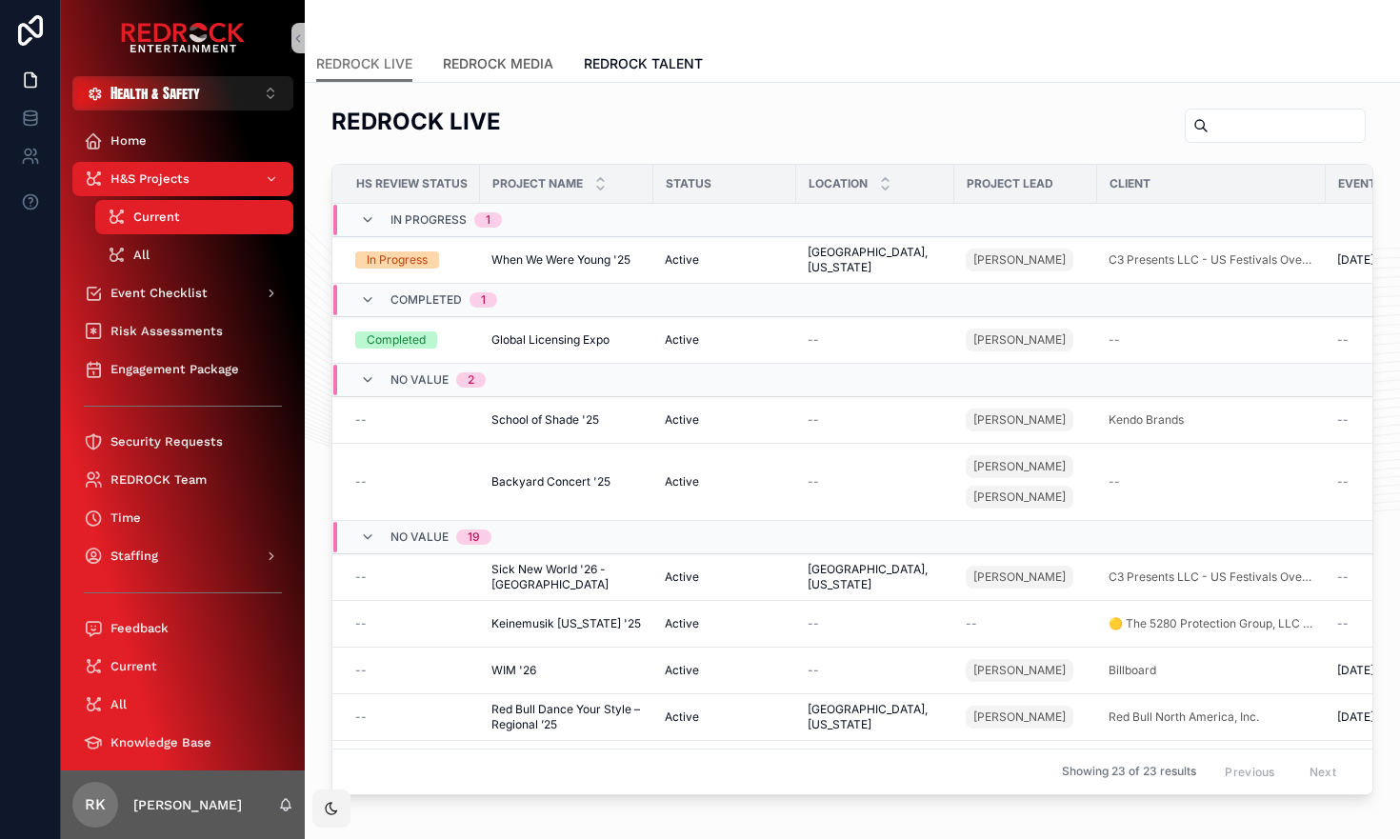
click at [498, 63] on span "REDROCK MEDIA" at bounding box center [498, 63] width 110 height 19
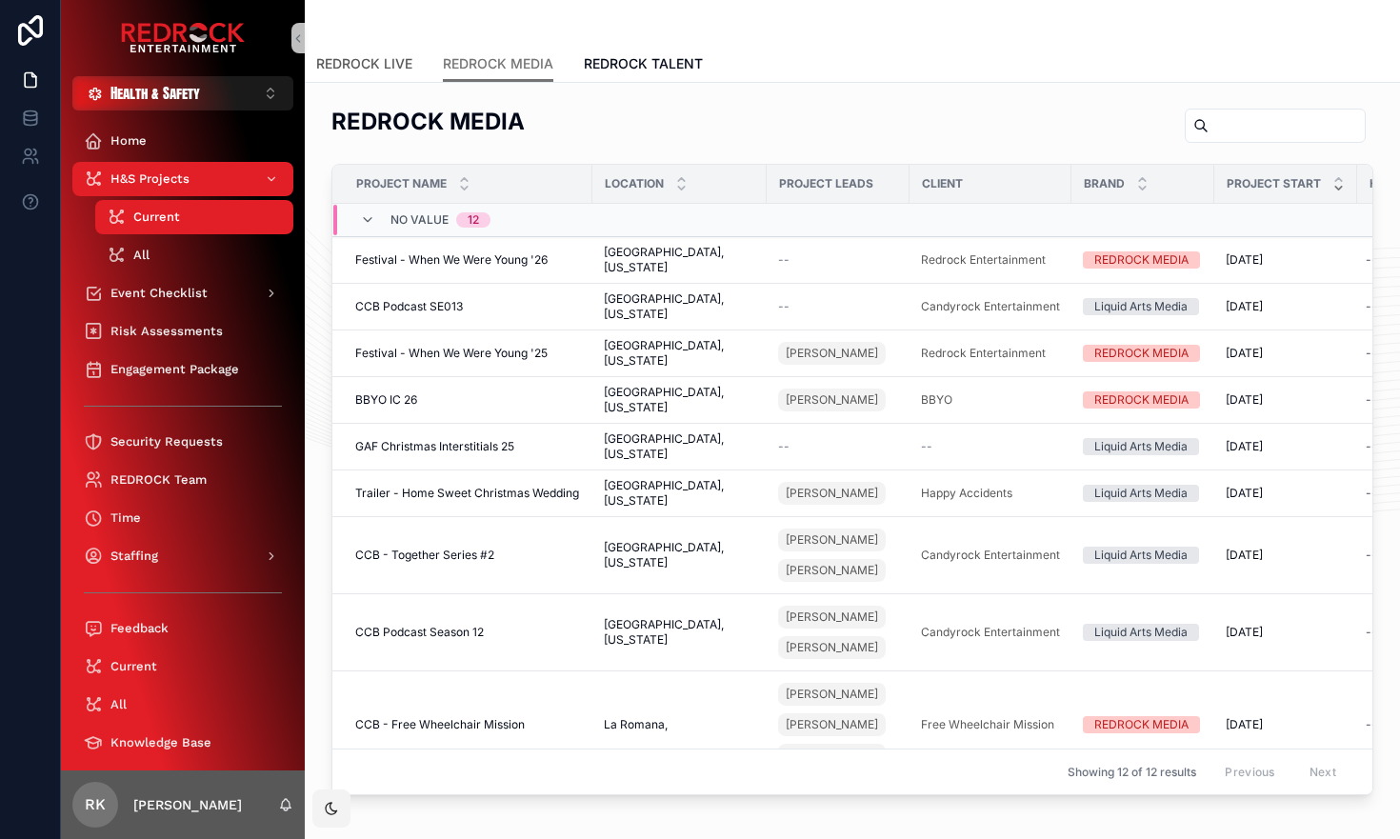
click at [386, 69] on span "REDROCK LIVE" at bounding box center [364, 63] width 96 height 19
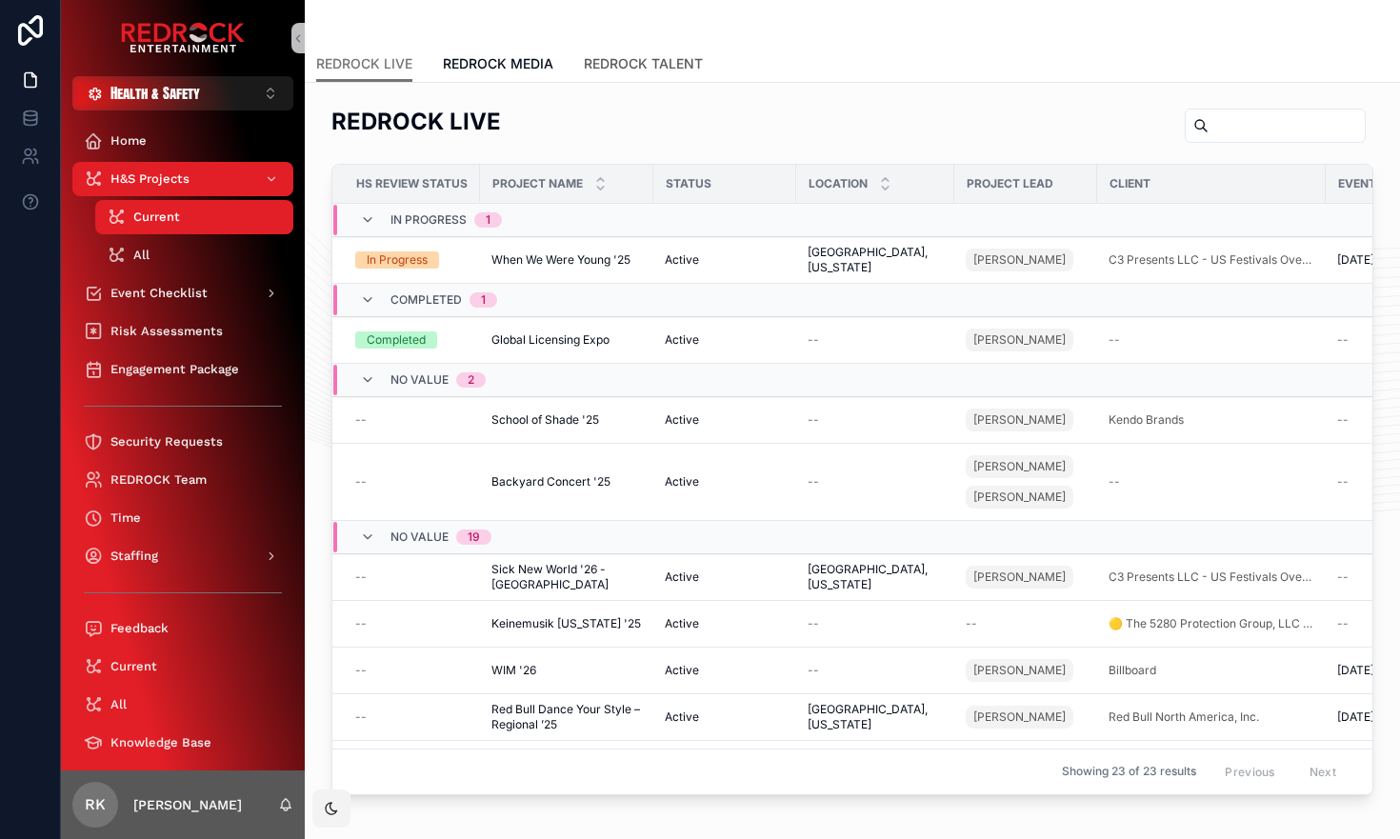
click at [646, 60] on span "REDROCK TALENT" at bounding box center [643, 63] width 119 height 19
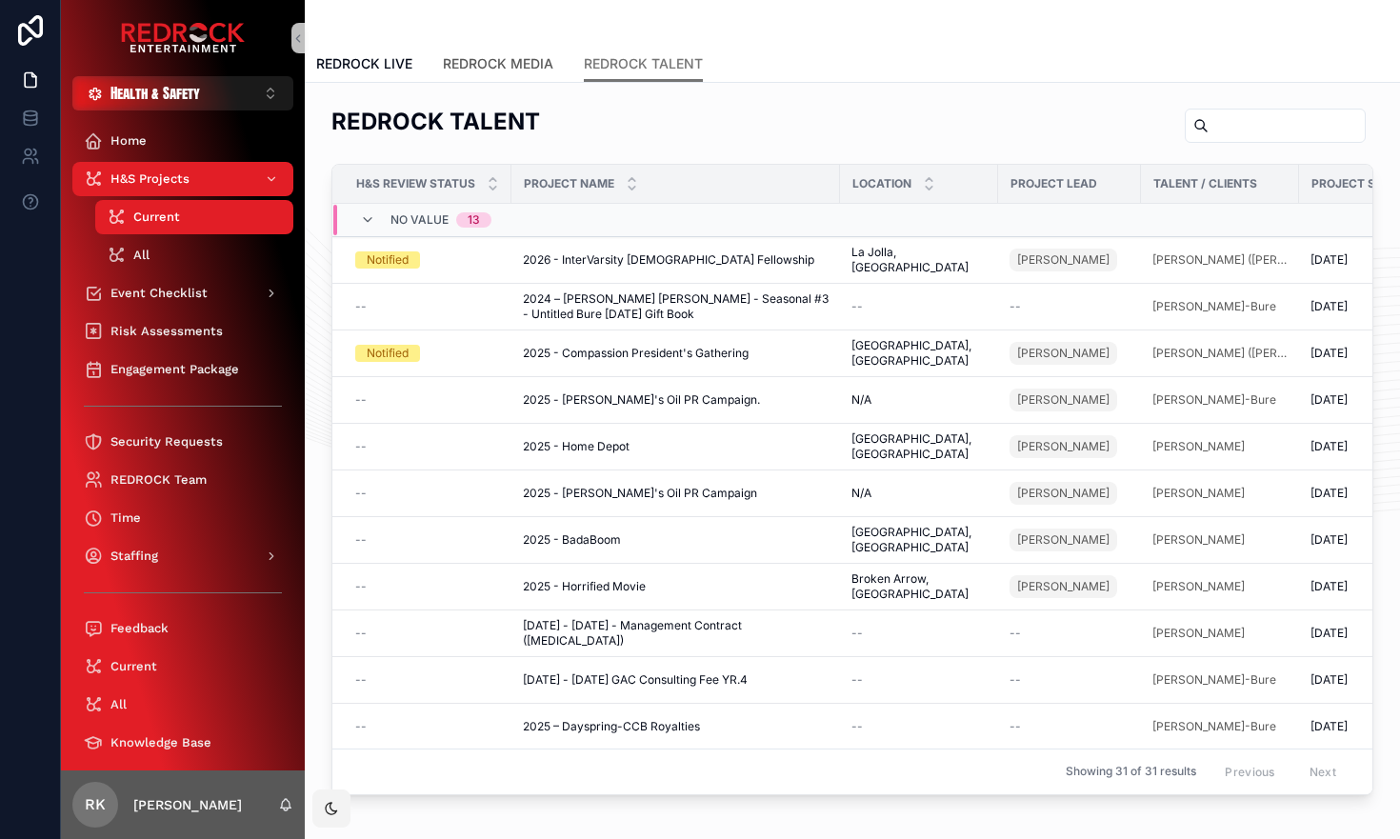
click at [489, 64] on span "REDROCK MEDIA" at bounding box center [498, 63] width 110 height 19
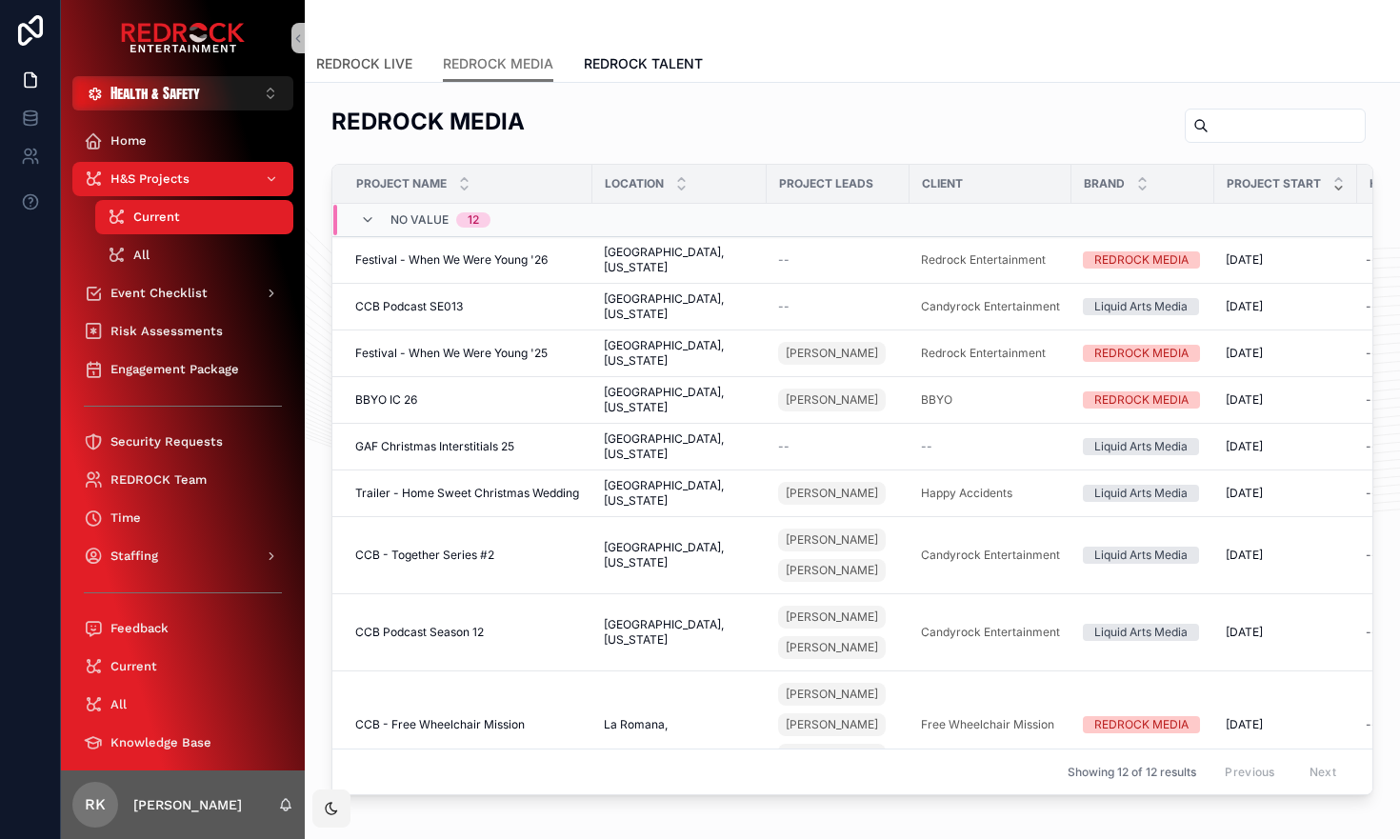
click at [359, 62] on span "REDROCK LIVE" at bounding box center [364, 63] width 96 height 19
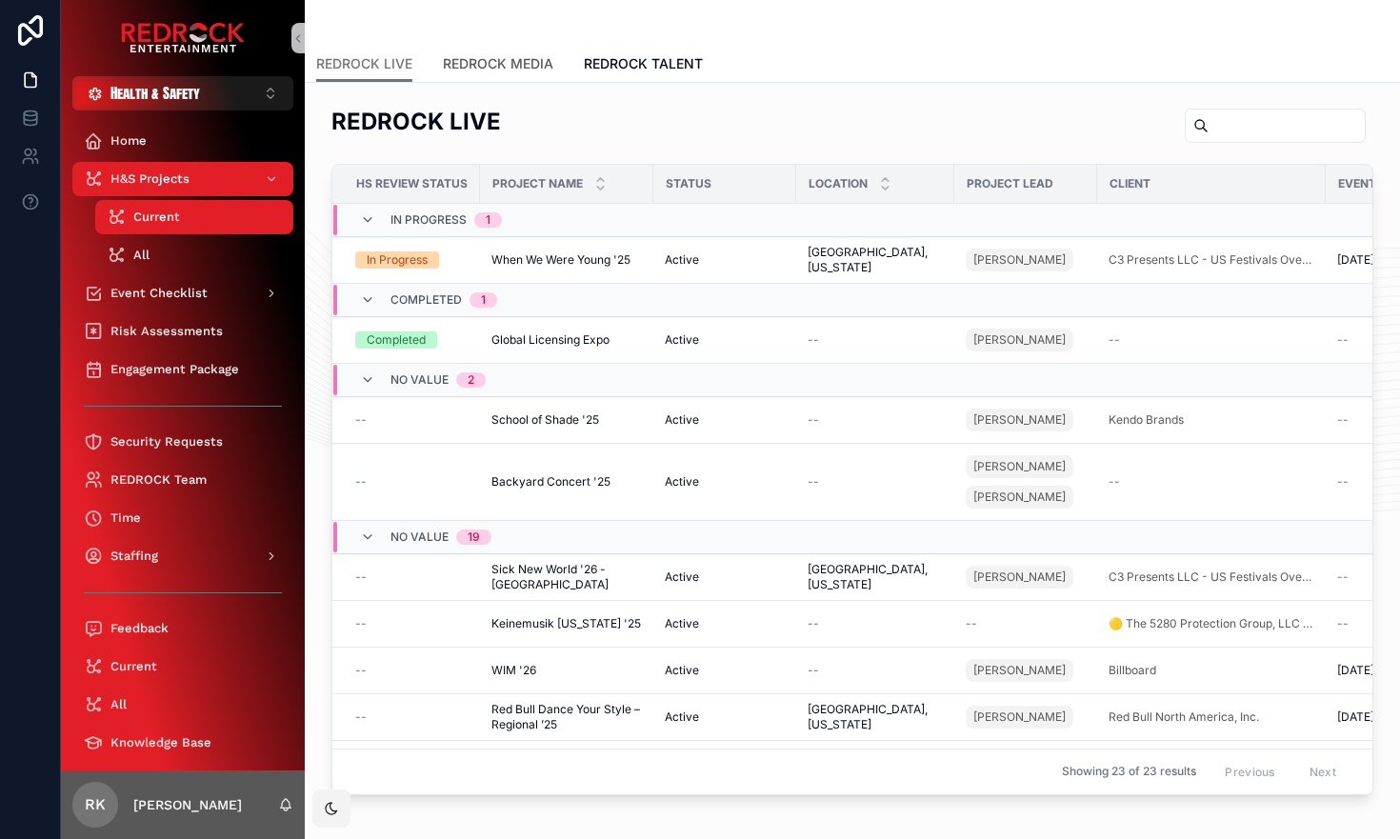
click at [489, 58] on span "REDROCK MEDIA" at bounding box center [498, 63] width 110 height 19
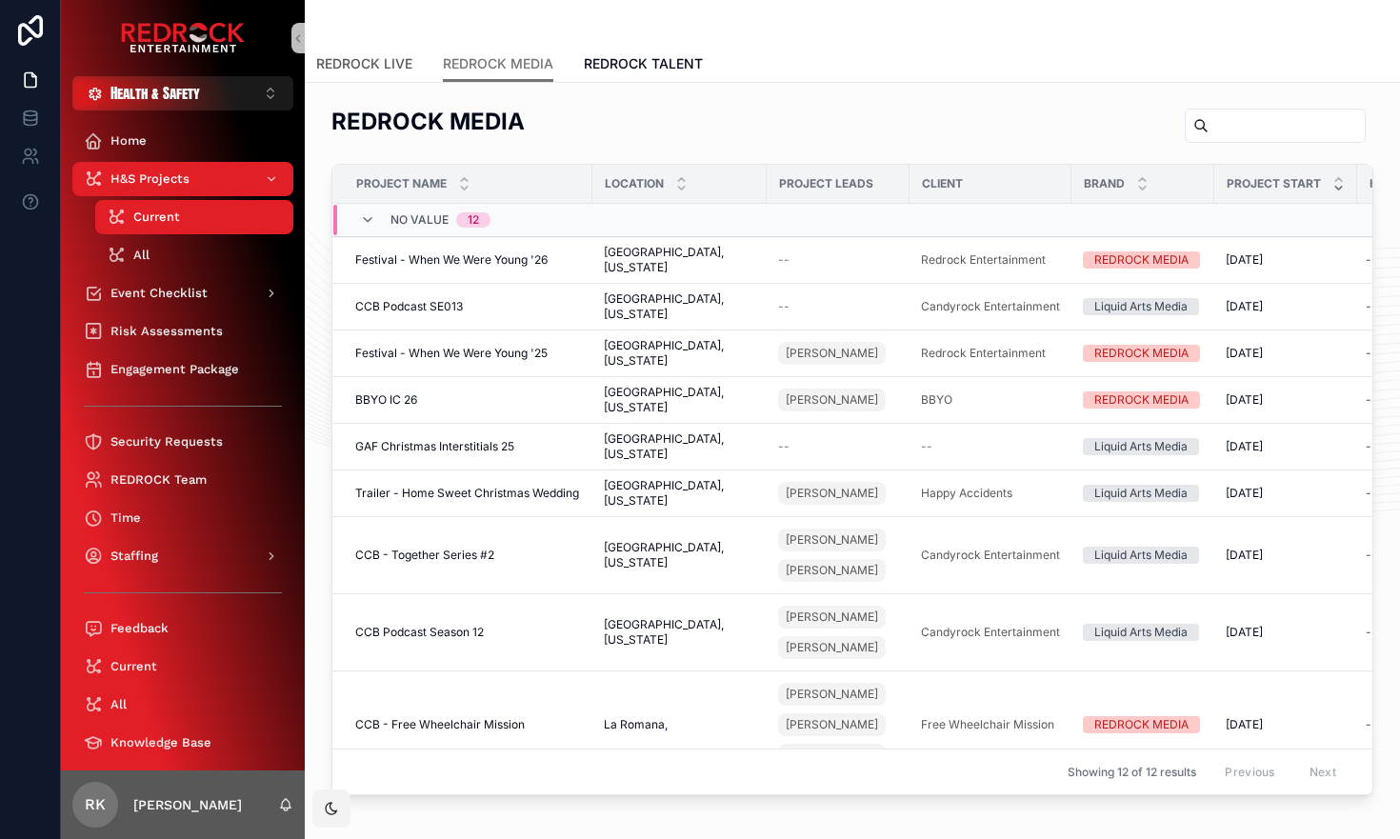
click at [379, 57] on span "REDROCK LIVE" at bounding box center [364, 63] width 96 height 19
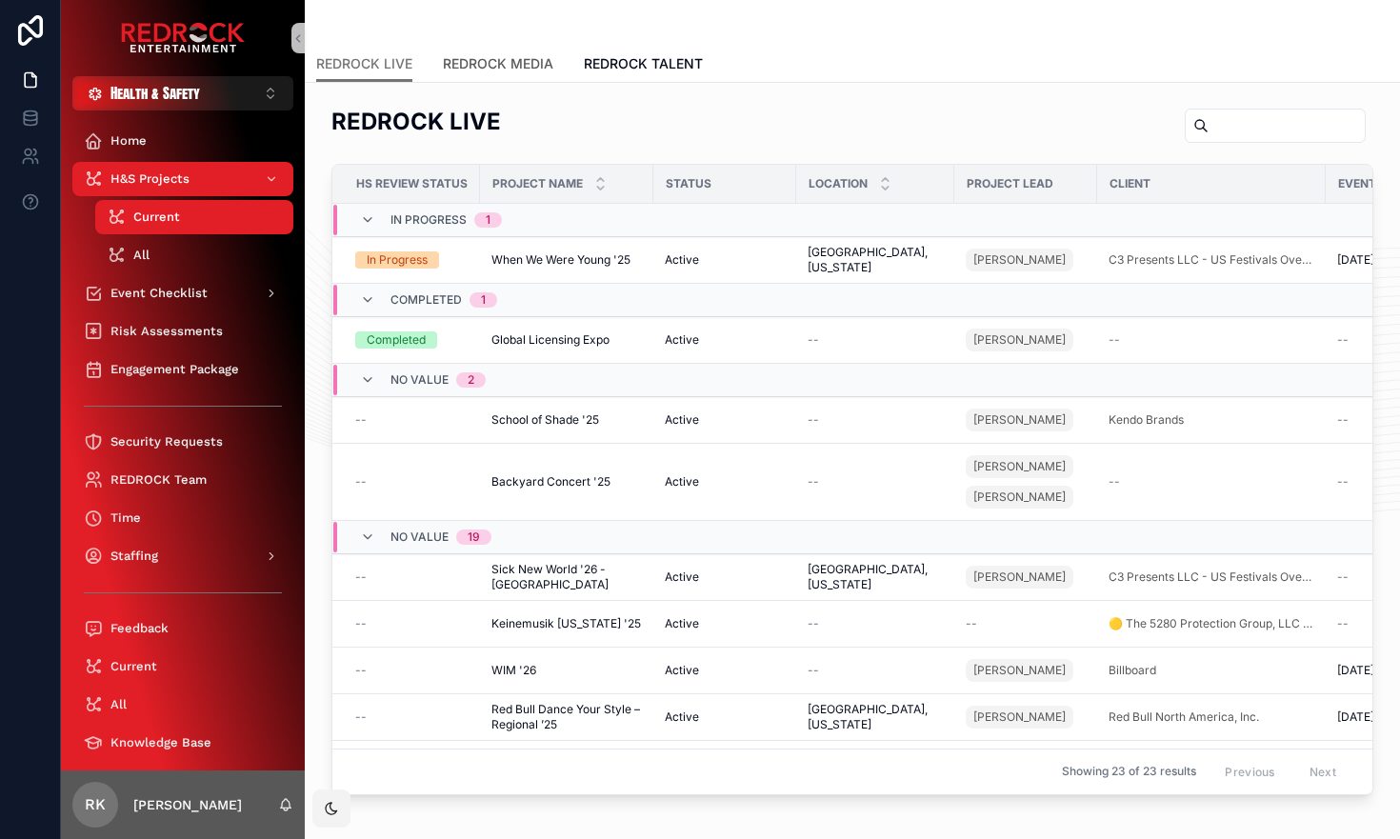
click at [484, 62] on span "REDROCK MEDIA" at bounding box center [498, 63] width 110 height 19
